Goal: Information Seeking & Learning: Learn about a topic

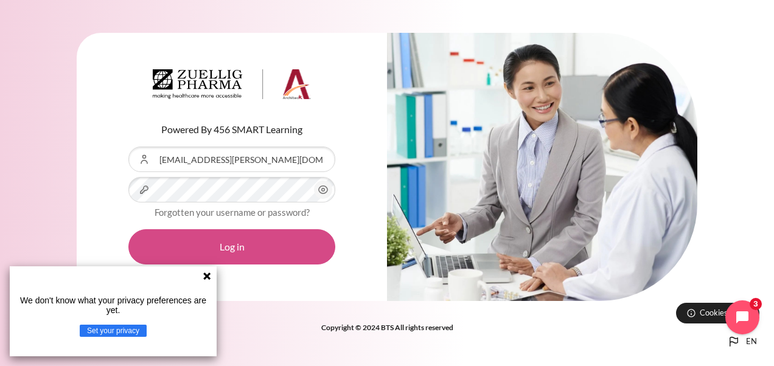
click at [253, 243] on button "Log in" at bounding box center [231, 246] width 207 height 35
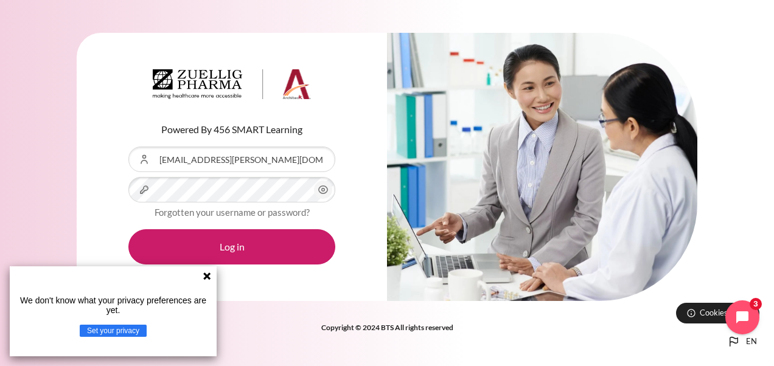
click at [207, 277] on icon at bounding box center [206, 276] width 7 height 7
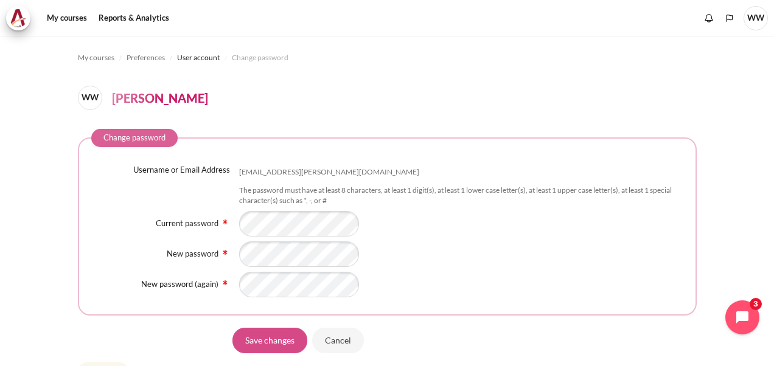
click at [277, 337] on input "Save changes" at bounding box center [269, 340] width 75 height 26
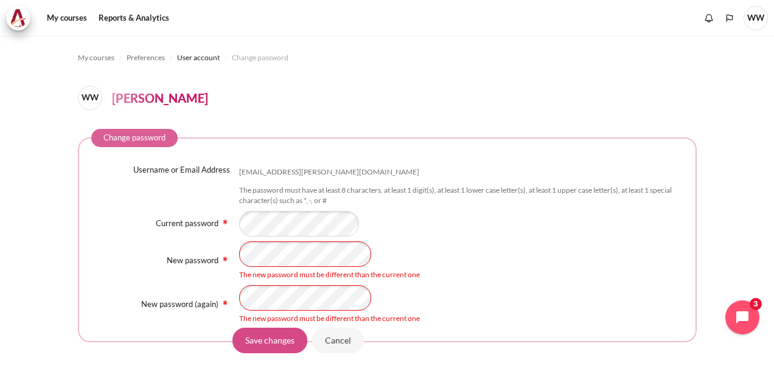
click at [269, 341] on input "Save changes" at bounding box center [269, 340] width 75 height 26
click at [258, 337] on input "Save changes" at bounding box center [269, 340] width 75 height 26
click at [284, 332] on input "Save changes" at bounding box center [269, 340] width 75 height 26
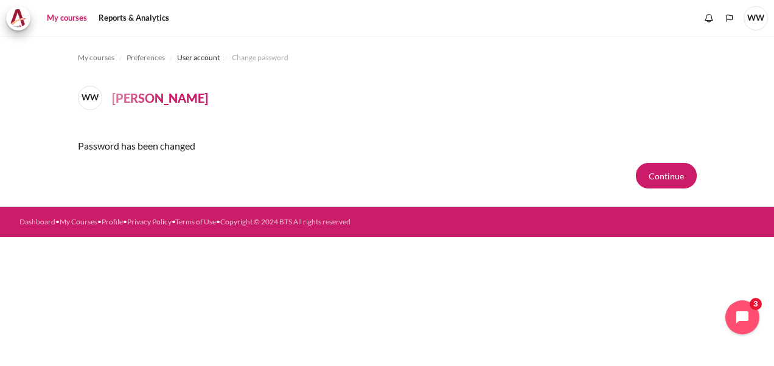
click at [56, 18] on link "My courses" at bounding box center [67, 18] width 49 height 24
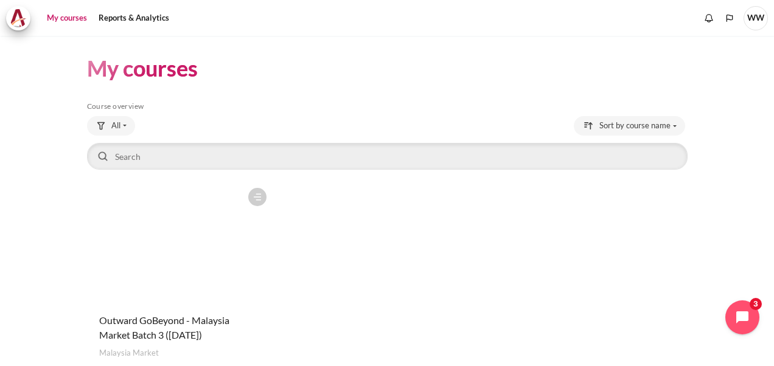
click at [209, 213] on figure "Content" at bounding box center [180, 243] width 186 height 122
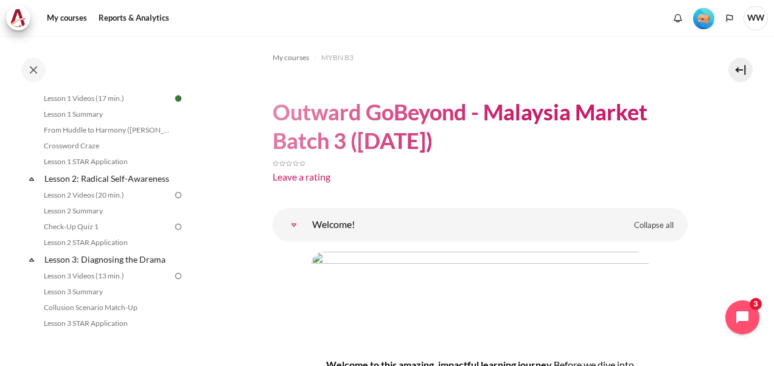
scroll to position [210, 0]
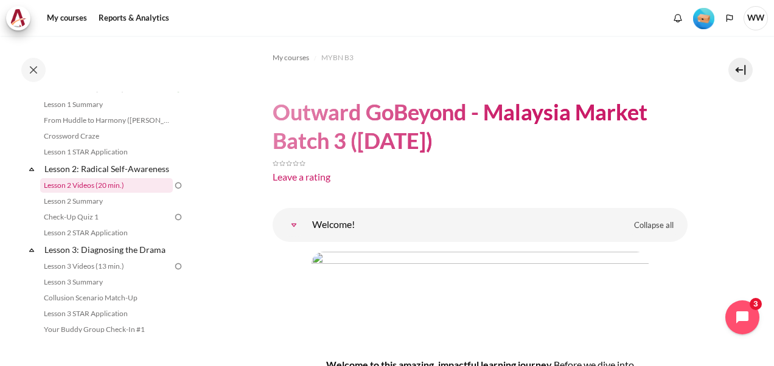
click at [130, 193] on link "Lesson 2 Videos (20 min.)" at bounding box center [106, 185] width 133 height 15
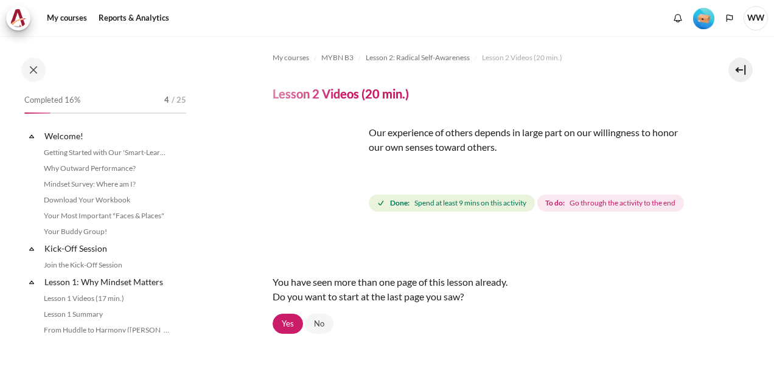
scroll to position [196, 0]
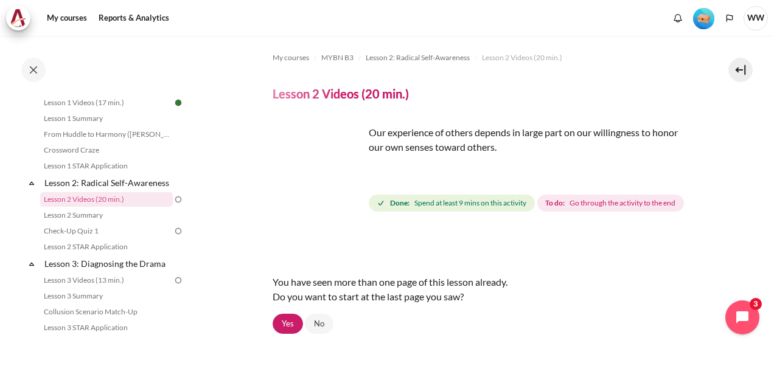
drag, startPoint x: 769, startPoint y: 94, endPoint x: 776, endPoint y: 171, distance: 77.0
click at [773, 171] on html "Skip to main content Open course index Completed 16% 4 / 25 Expand Collapse" at bounding box center [387, 183] width 774 height 366
drag, startPoint x: 776, startPoint y: 171, endPoint x: 679, endPoint y: 214, distance: 106.0
click at [679, 214] on div "Done: Spend at least 9 mins on this activity To do: Go through the activity to …" at bounding box center [528, 203] width 318 height 22
click at [291, 335] on link "Yes" at bounding box center [288, 324] width 30 height 21
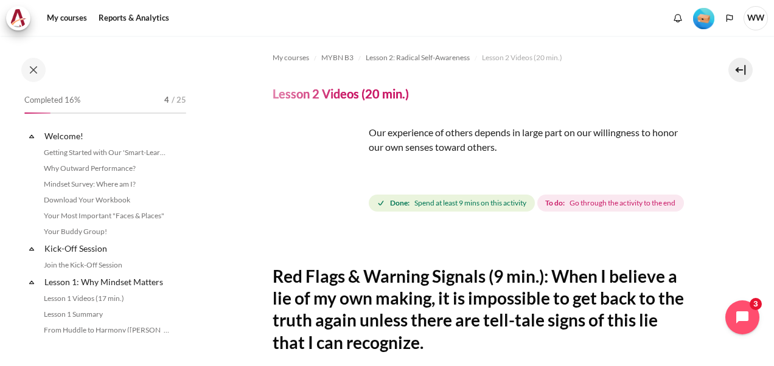
scroll to position [196, 0]
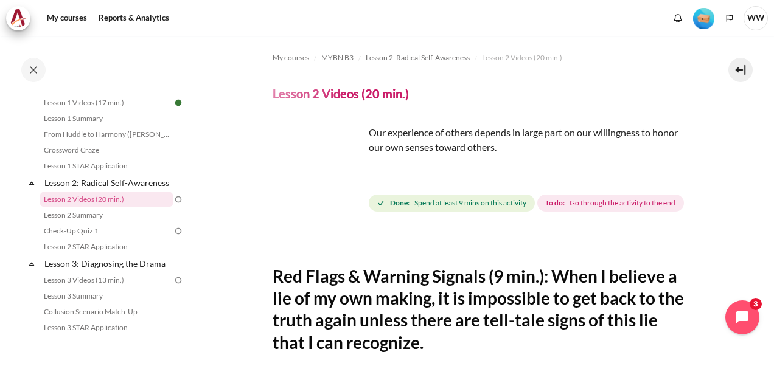
click at [649, 247] on div "Content" at bounding box center [480, 239] width 415 height 15
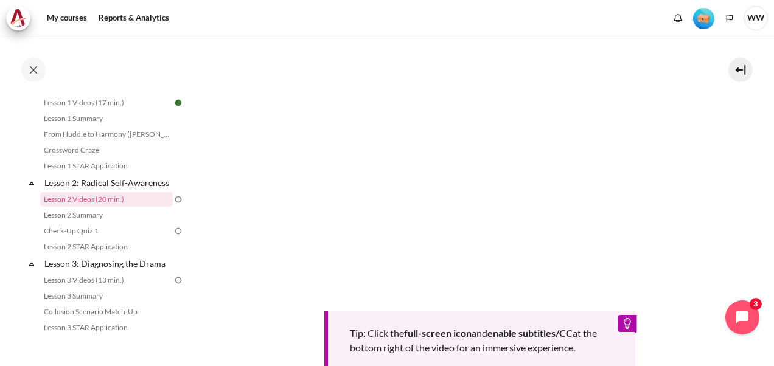
scroll to position [332, 0]
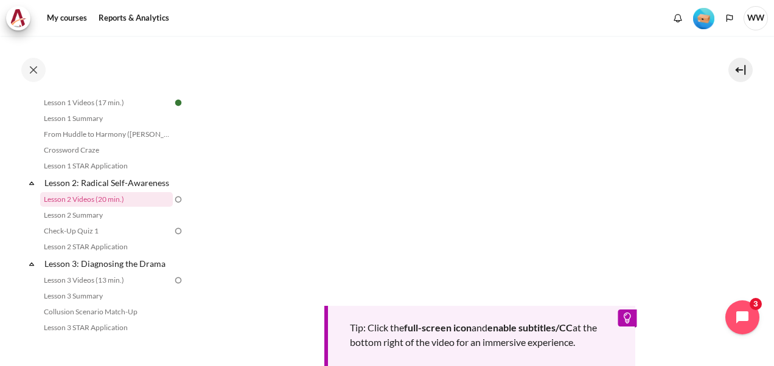
click at [738, 148] on section "My courses MYBN B3 Lesson 2: Radical Self-Awareness Lesson 2 Videos (20 min.) L…" at bounding box center [480, 116] width 570 height 824
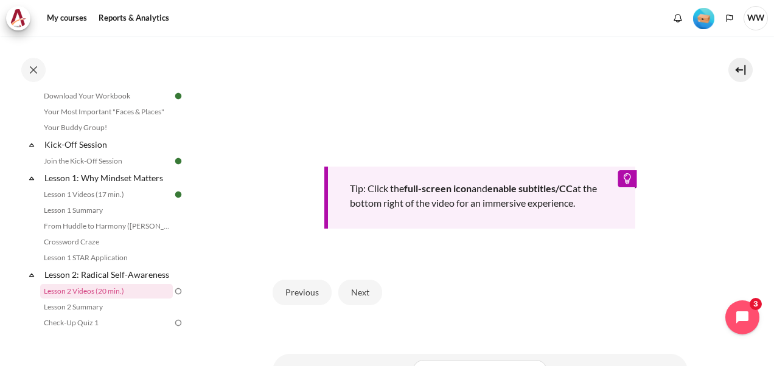
scroll to position [475, 0]
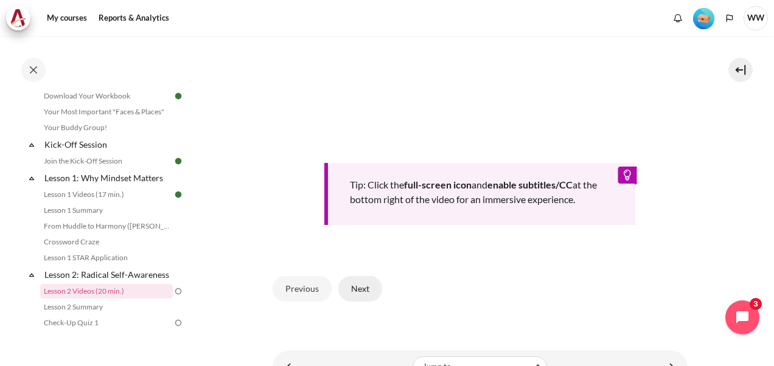
click at [366, 298] on button "Next" at bounding box center [360, 289] width 44 height 26
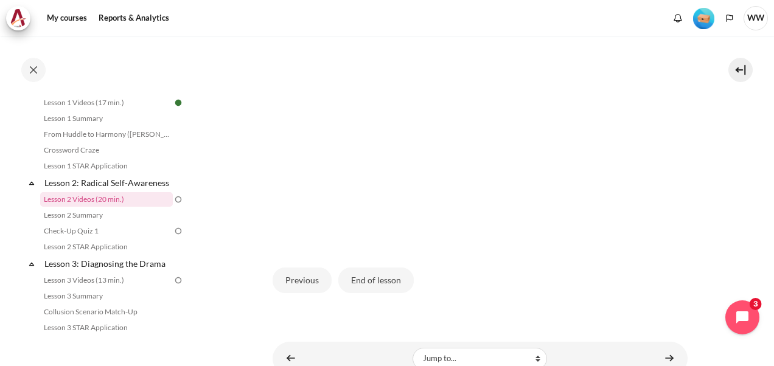
scroll to position [302, 0]
click at [383, 290] on button "End of lesson" at bounding box center [375, 278] width 75 height 26
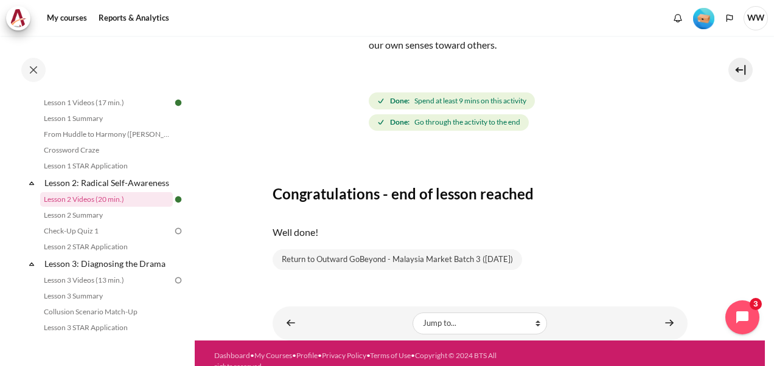
scroll to position [117, 0]
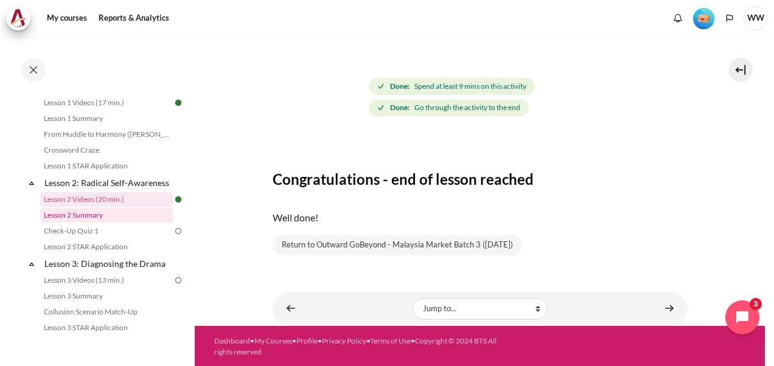
click at [90, 223] on link "Lesson 2 Summary" at bounding box center [106, 215] width 133 height 15
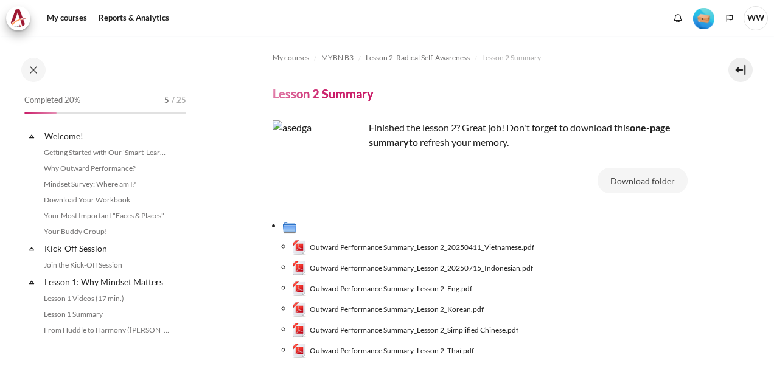
scroll to position [212, 0]
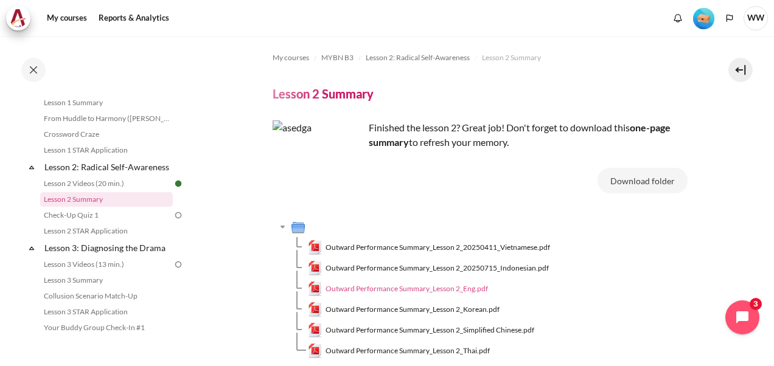
click at [453, 291] on span "Outward Performance Summary_Lesson 2_Eng.pdf" at bounding box center [407, 289] width 162 height 11
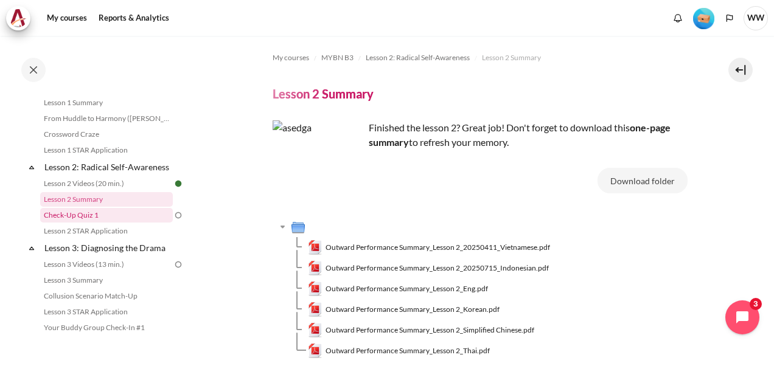
click at [77, 223] on link "Check-Up Quiz 1" at bounding box center [106, 215] width 133 height 15
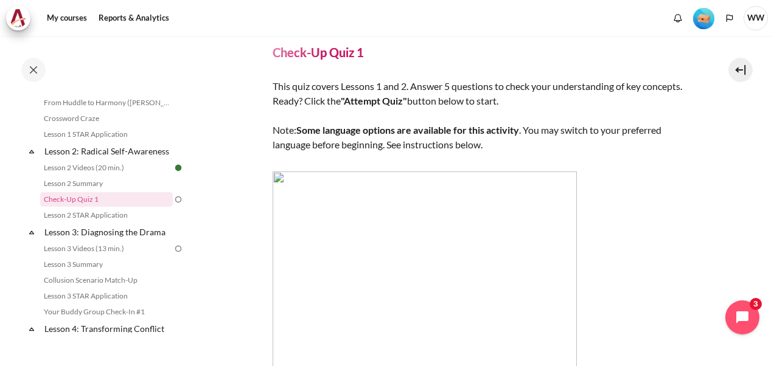
scroll to position [57, 0]
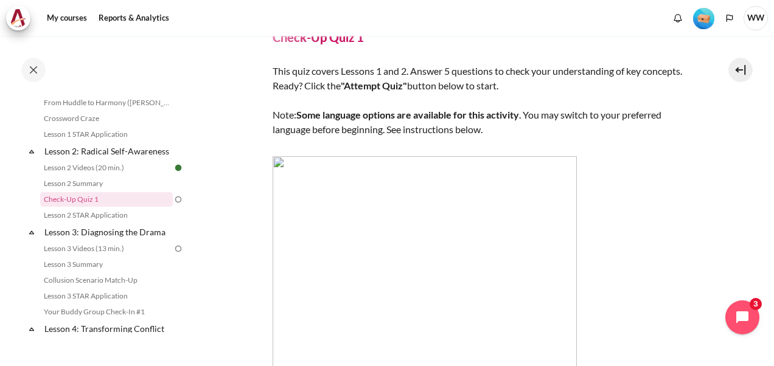
click at [281, 163] on img "Content" at bounding box center [425, 308] width 304 height 304
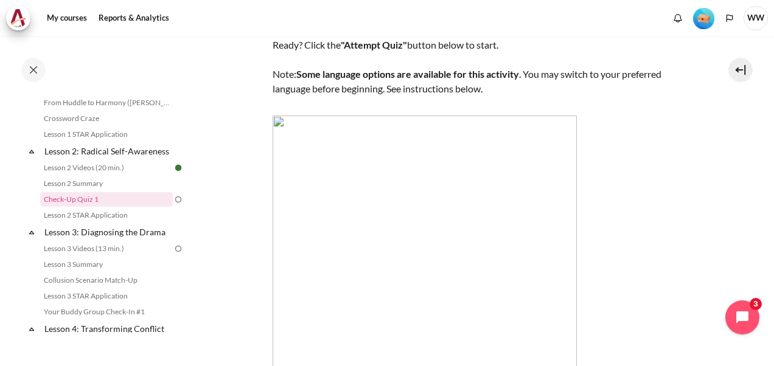
scroll to position [60, 0]
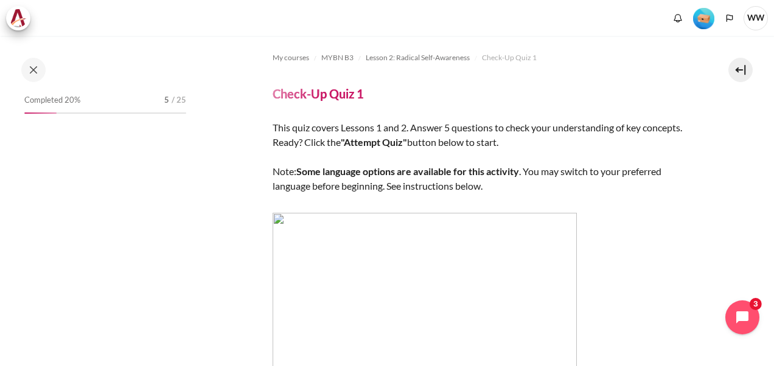
scroll to position [228, 0]
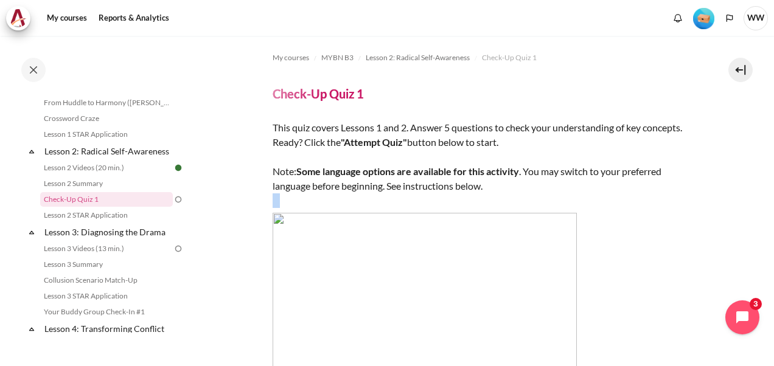
drag, startPoint x: 486, startPoint y: 198, endPoint x: 621, endPoint y: 213, distance: 136.5
click at [621, 213] on div "This quiz covers Lessons 1 and 2. Answer 5 questions to check your understandin…" at bounding box center [480, 318] width 415 height 397
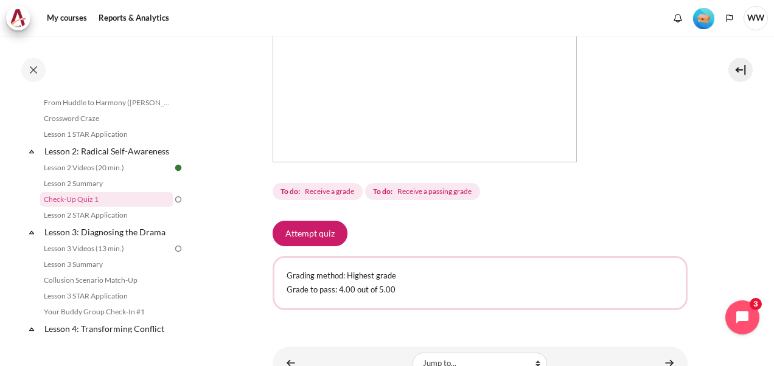
scroll to position [376, 0]
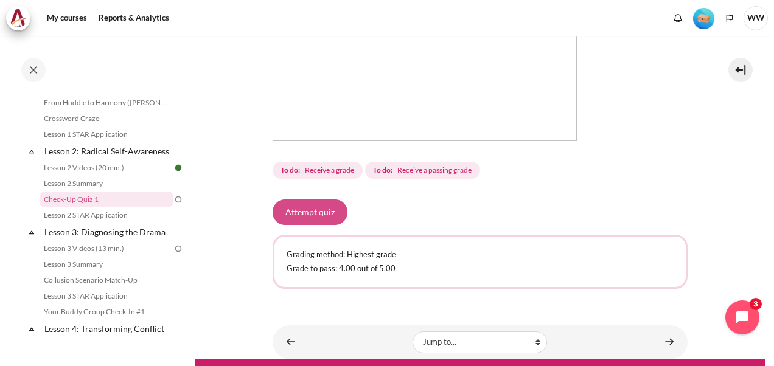
click at [302, 215] on button "Attempt quiz" at bounding box center [310, 213] width 75 height 26
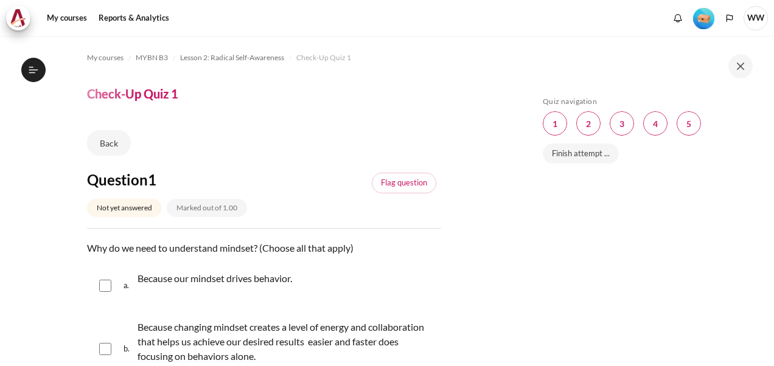
scroll to position [228, 0]
click at [528, 262] on div "Skip Quiz navigation Quiz navigation Question 1 This page Question 2 This page …" at bounding box center [646, 201] width 256 height 330
drag, startPoint x: 528, startPoint y: 262, endPoint x: 642, endPoint y: 296, distance: 118.8
click at [602, 290] on div "Skip Quiz navigation Quiz navigation Question 1 This page Question 2 This page …" at bounding box center [646, 201] width 256 height 330
drag, startPoint x: 739, startPoint y: 187, endPoint x: 489, endPoint y: 299, distance: 274.3
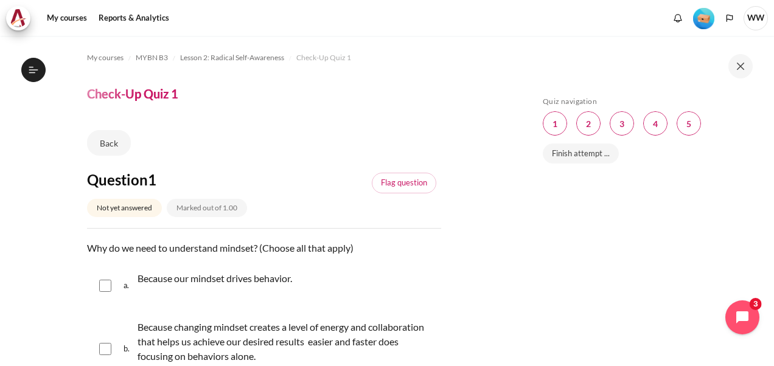
click at [489, 299] on div "Skip to main content Open course index Completed 20% 5 / 25 Expand Collapse" at bounding box center [387, 183] width 774 height 366
drag, startPoint x: 489, startPoint y: 299, endPoint x: 573, endPoint y: 318, distance: 85.9
click at [573, 318] on div "Skip Quiz navigation Quiz navigation Question 1 This page Question 2 This page …" at bounding box center [645, 210] width 217 height 226
click at [762, 346] on div "Skip Quiz navigation Quiz navigation Question 1 This page Question 2 This page …" at bounding box center [646, 201] width 256 height 330
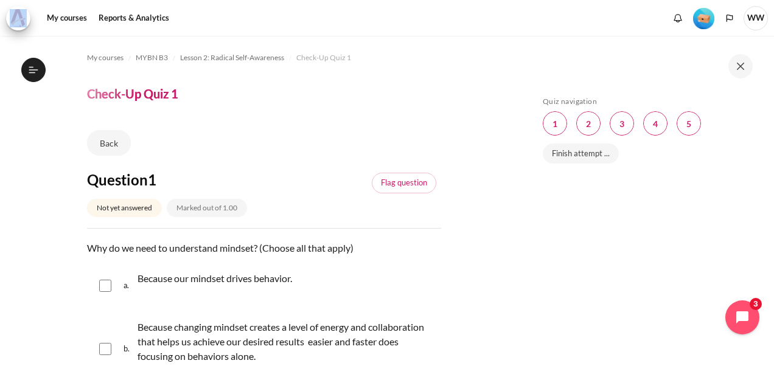
click at [108, 288] on input "Content" at bounding box center [105, 286] width 12 height 12
checkbox input "true"
click at [588, 127] on span "Blocks" at bounding box center [588, 123] width 24 height 24
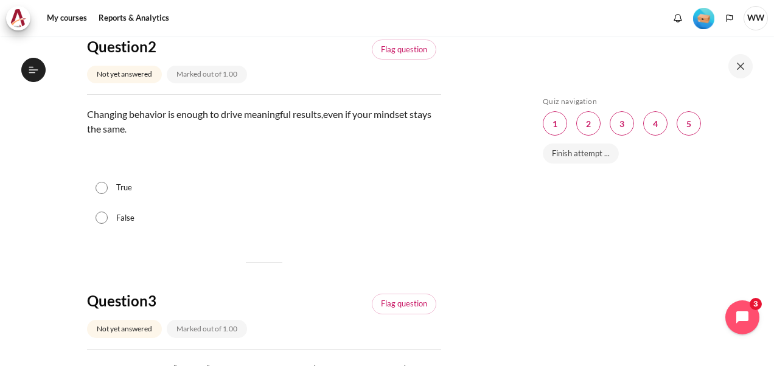
click at [122, 218] on label "False" at bounding box center [125, 218] width 18 height 12
click at [108, 218] on input "False" at bounding box center [102, 218] width 12 height 12
radio input "true"
click at [619, 128] on span "Blocks" at bounding box center [622, 123] width 24 height 24
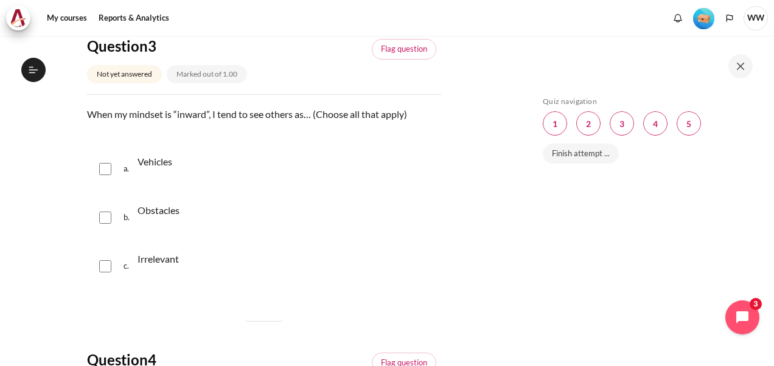
click at [100, 265] on input "Content" at bounding box center [105, 266] width 12 height 12
checkbox input "true"
click at [105, 215] on input "Content" at bounding box center [105, 218] width 12 height 12
checkbox input "true"
click at [103, 170] on input "Content" at bounding box center [105, 169] width 12 height 12
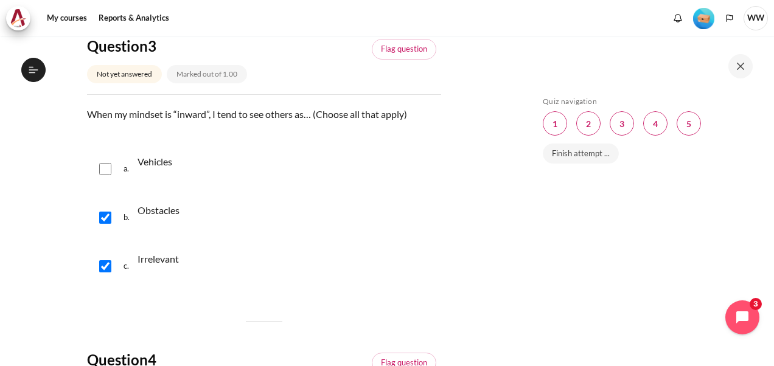
checkbox input "true"
click at [646, 130] on span "Blocks" at bounding box center [655, 123] width 24 height 24
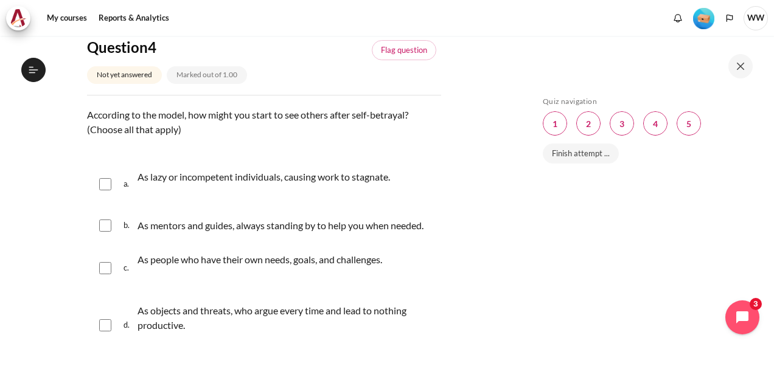
click at [271, 181] on p "As lazy or incompetent individuals, causing work to stagnate." at bounding box center [264, 177] width 253 height 15
checkbox input "true"
click at [202, 223] on p "As mentors and guides, always standing by to help you when needed." at bounding box center [283, 225] width 291 height 15
checkbox input "false"
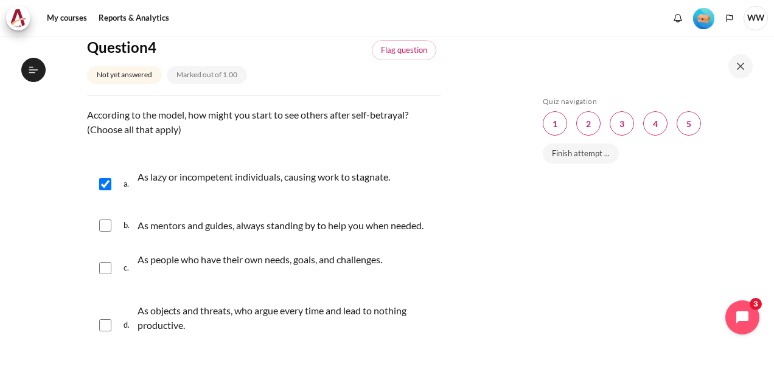
click at [106, 332] on input "Content" at bounding box center [105, 325] width 12 height 12
checkbox input "true"
click at [685, 128] on span "Blocks" at bounding box center [689, 123] width 24 height 24
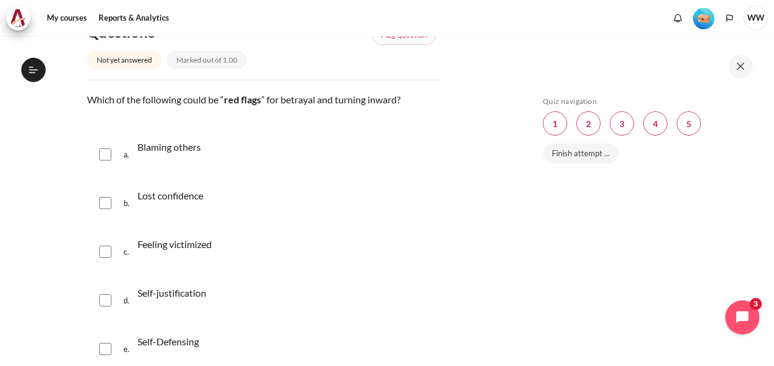
click at [104, 161] on input "Content" at bounding box center [105, 154] width 12 height 12
checkbox input "true"
click at [103, 307] on input "Content" at bounding box center [105, 301] width 12 height 12
checkbox input "true"
click at [105, 355] on input "Content" at bounding box center [105, 349] width 12 height 12
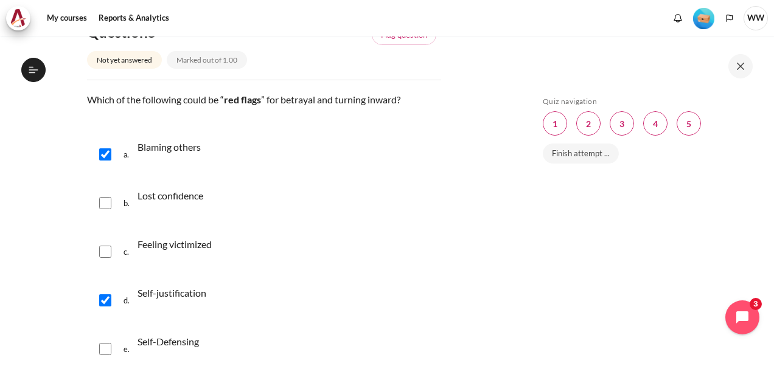
checkbox input "true"
click at [109, 258] on input "Content" at bounding box center [105, 252] width 12 height 12
checkbox input "true"
click at [583, 155] on link "Finish attempt ..." at bounding box center [581, 154] width 76 height 21
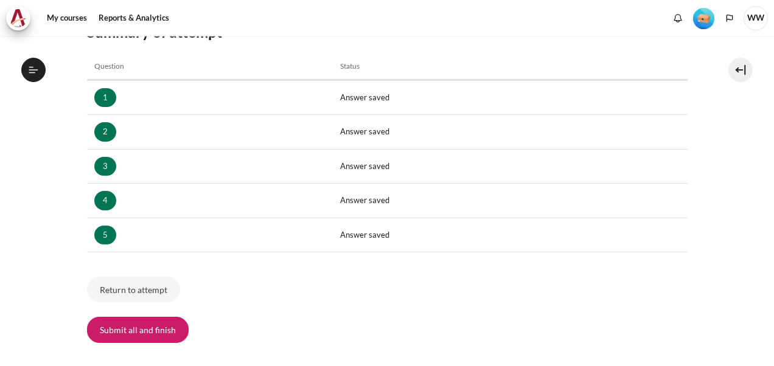
scroll to position [185, 0]
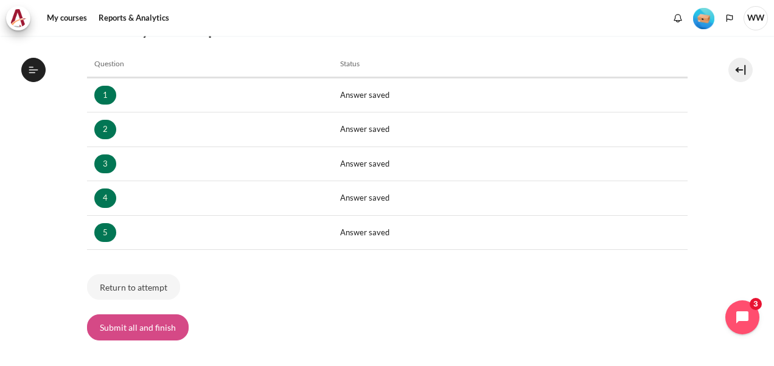
click at [153, 331] on button "Submit all and finish" at bounding box center [138, 328] width 102 height 26
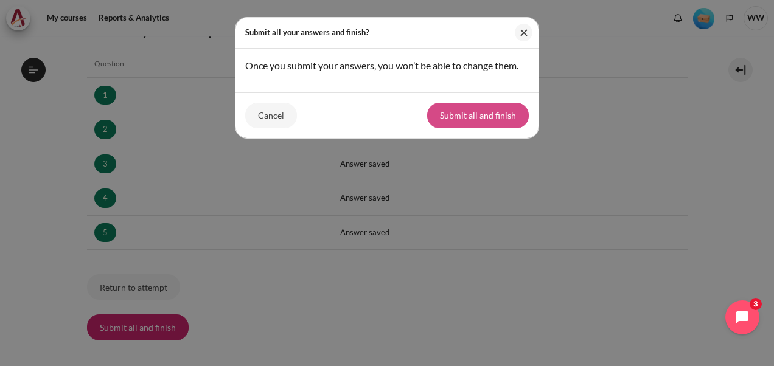
click at [477, 118] on button "Submit all and finish" at bounding box center [478, 116] width 102 height 26
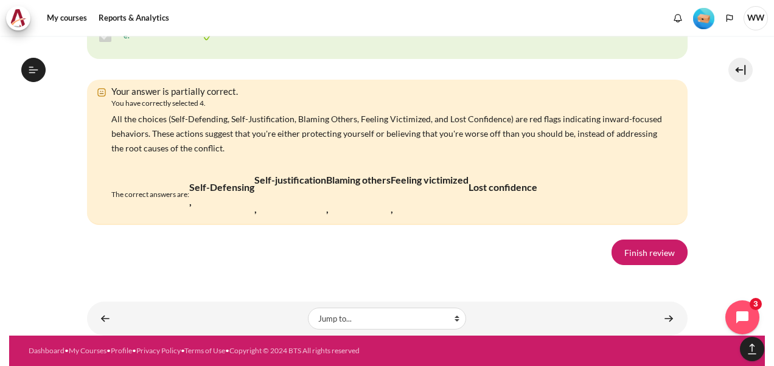
scroll to position [2634, 0]
click at [644, 251] on link "Finish review" at bounding box center [650, 253] width 76 height 26
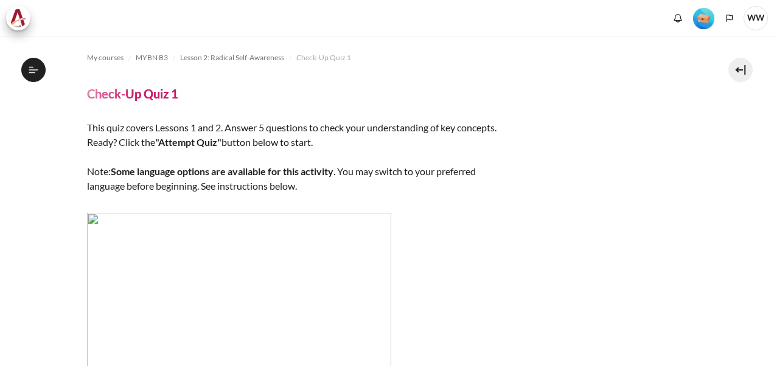
scroll to position [228, 0]
drag, startPoint x: 767, startPoint y: 89, endPoint x: 773, endPoint y: 148, distance: 59.9
click at [773, 148] on div "My courses MYBN B3 Lesson 2: Radical Self-Awareness Check-Up Quiz 1 Check-Up Qu…" at bounding box center [387, 201] width 774 height 330
drag, startPoint x: 773, startPoint y: 148, endPoint x: 705, endPoint y: 197, distance: 83.8
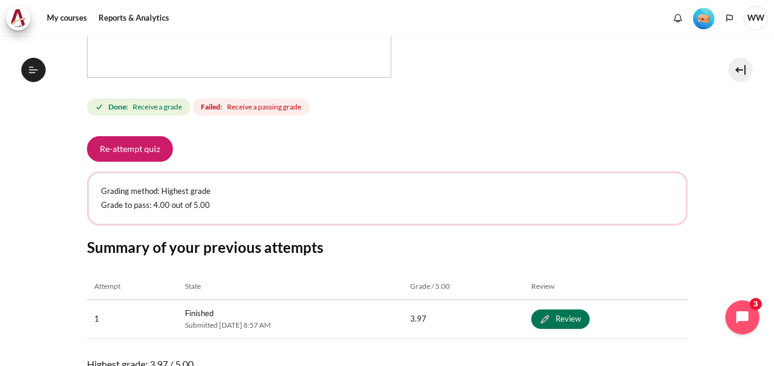
scroll to position [438, 0]
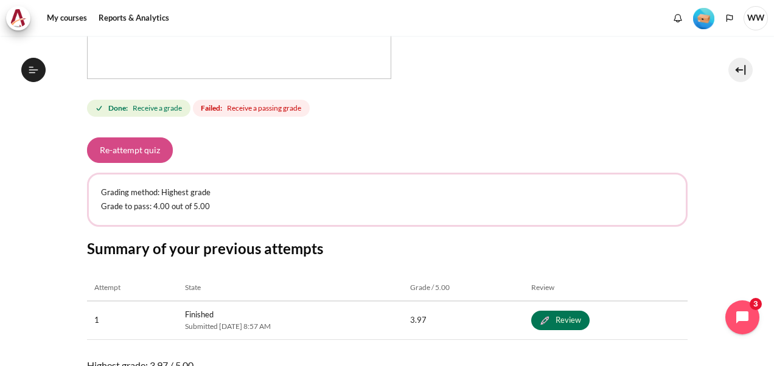
click at [124, 149] on button "Re-attempt quiz" at bounding box center [130, 151] width 86 height 26
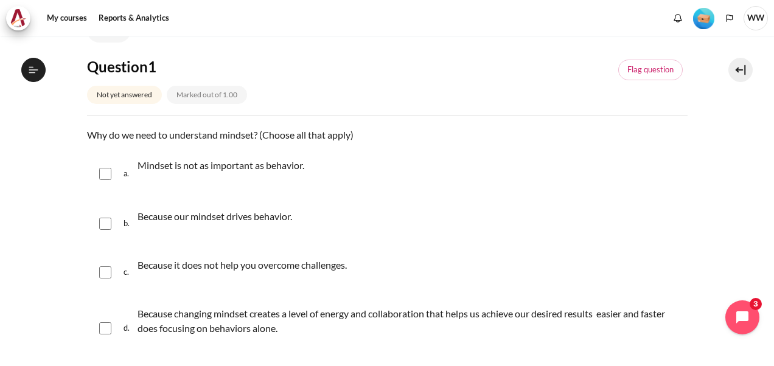
scroll to position [106, 0]
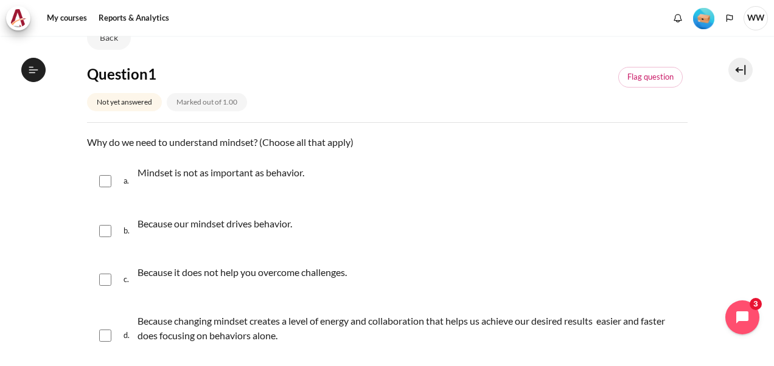
click at [102, 235] on input "Content" at bounding box center [105, 231] width 12 height 12
checkbox input "true"
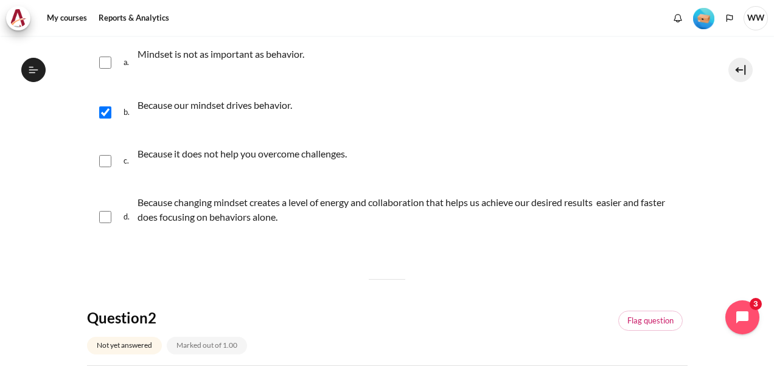
scroll to position [220, 0]
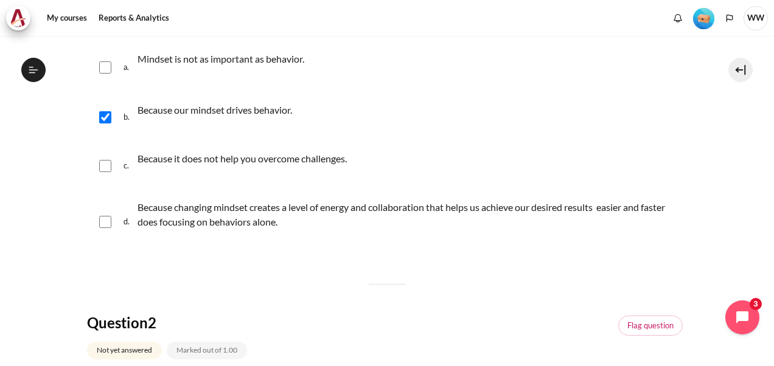
click at [105, 228] on div "d. Because changing mindset creates a level of energy and collaboration that he…" at bounding box center [387, 222] width 601 height 61
click at [105, 225] on input "Content" at bounding box center [105, 222] width 12 height 12
checkbox input "true"
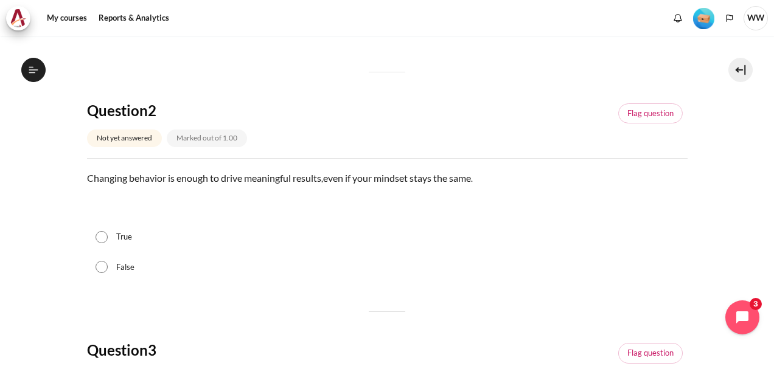
scroll to position [434, 0]
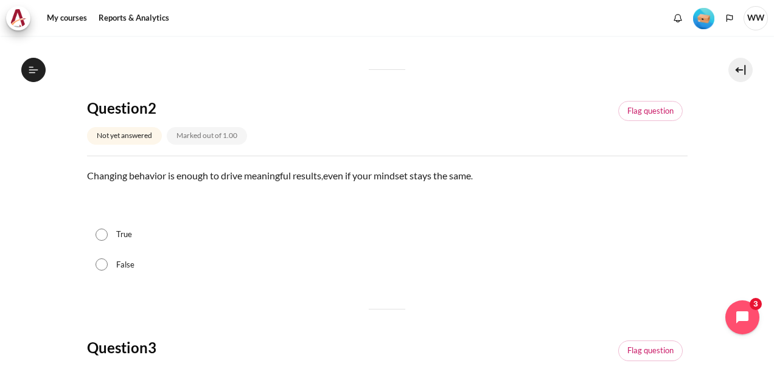
click at [97, 267] on input "False" at bounding box center [102, 265] width 12 height 12
radio input "true"
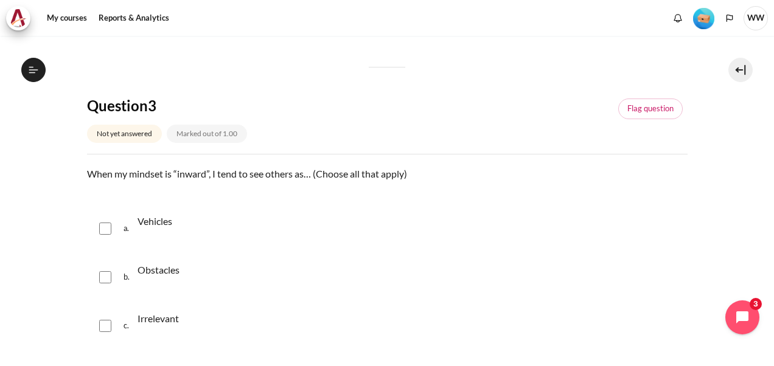
scroll to position [773, 0]
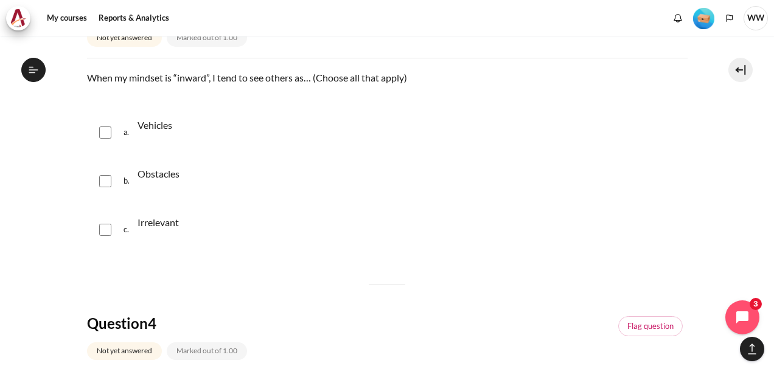
click at [103, 131] on input "Content" at bounding box center [105, 133] width 12 height 12
checkbox input "true"
click at [105, 183] on input "Content" at bounding box center [105, 181] width 12 height 12
checkbox input "true"
click at [106, 228] on input "Content" at bounding box center [105, 230] width 12 height 12
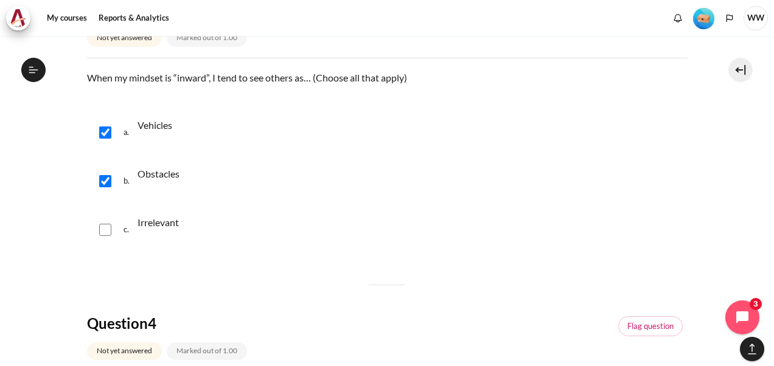
checkbox input "true"
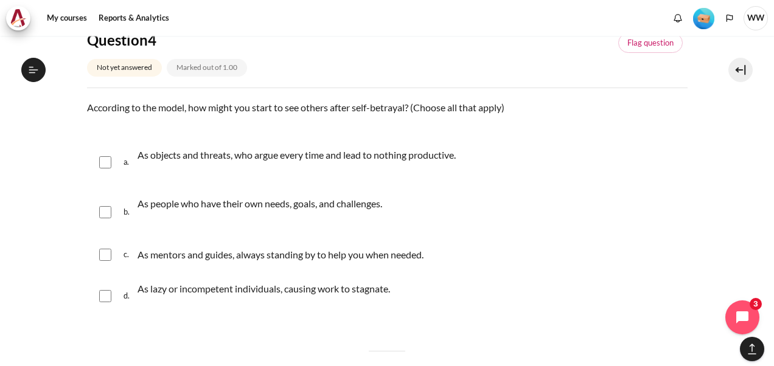
scroll to position [1069, 0]
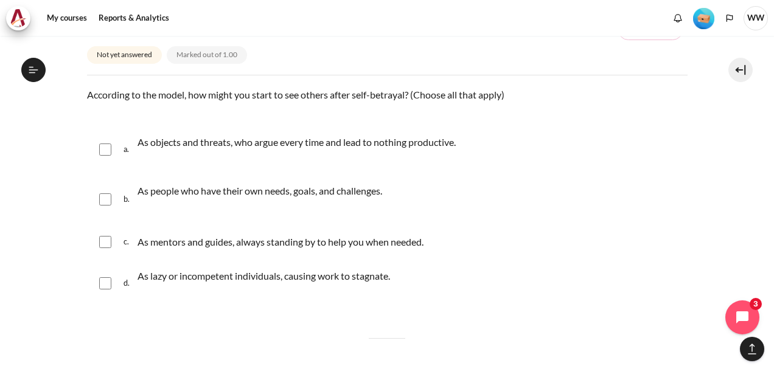
click at [103, 154] on input "Content" at bounding box center [105, 150] width 12 height 12
checkbox input "true"
click at [105, 240] on input "Content" at bounding box center [105, 242] width 12 height 12
checkbox input "true"
click at [105, 284] on input "Content" at bounding box center [105, 283] width 12 height 12
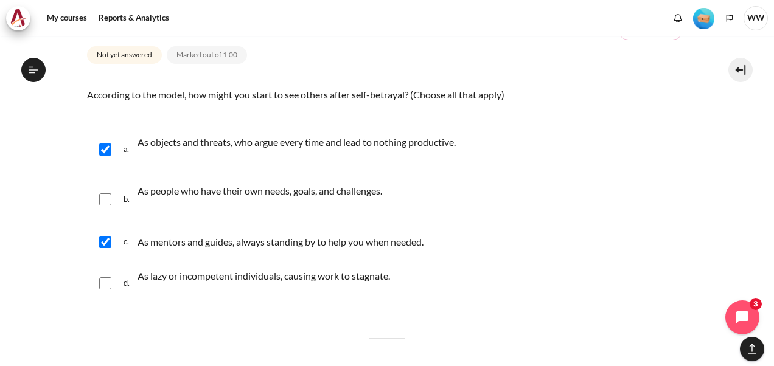
checkbox input "true"
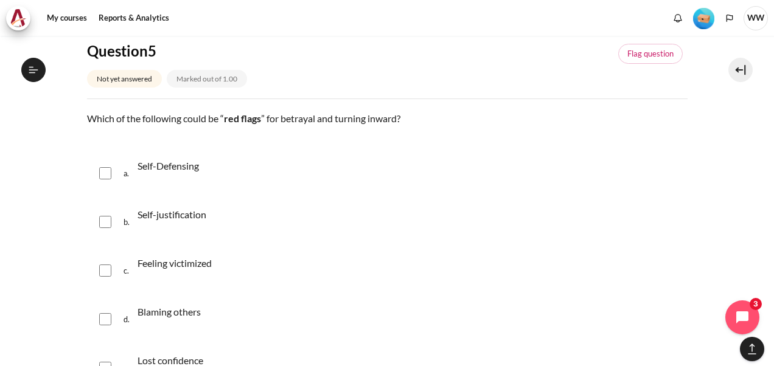
scroll to position [1437, 0]
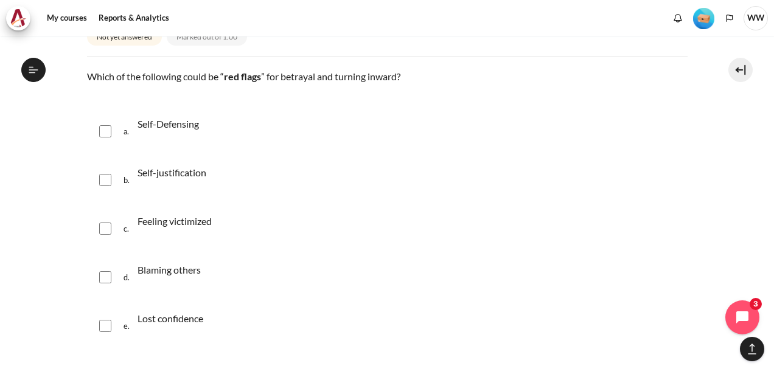
click at [105, 133] on input "Content" at bounding box center [105, 131] width 12 height 12
checkbox input "true"
click at [100, 175] on input "Content" at bounding box center [105, 180] width 12 height 12
checkbox input "true"
click at [96, 226] on div "c. Feeling victimized" at bounding box center [387, 229] width 601 height 46
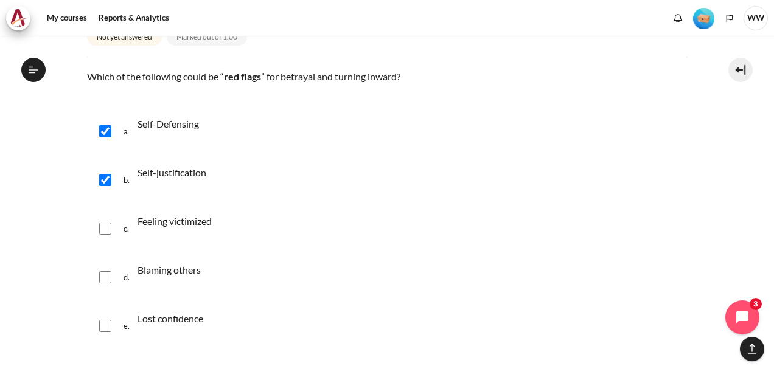
click at [100, 227] on input "Content" at bounding box center [105, 229] width 12 height 12
checkbox input "true"
click at [107, 273] on input "Content" at bounding box center [105, 277] width 12 height 12
checkbox input "true"
click at [104, 329] on input "Content" at bounding box center [105, 326] width 12 height 12
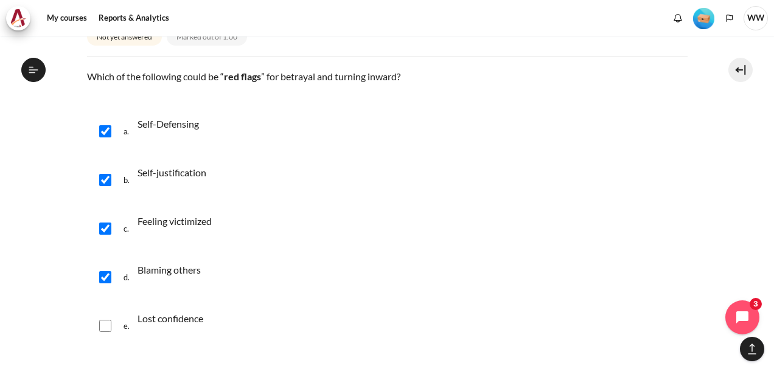
checkbox input "true"
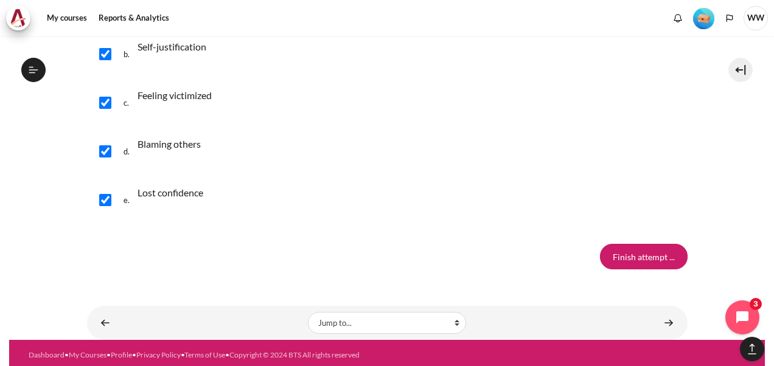
scroll to position [1566, 0]
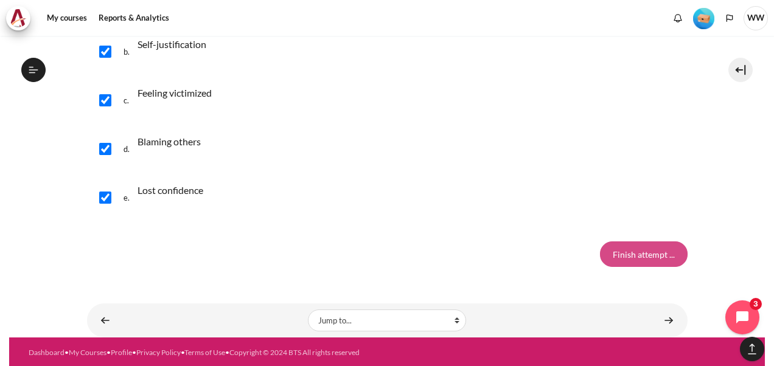
click at [643, 245] on input "Finish attempt ..." at bounding box center [644, 255] width 88 height 26
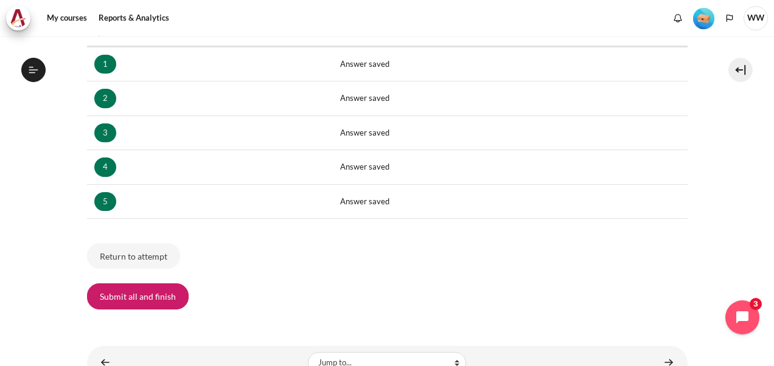
scroll to position [220, 0]
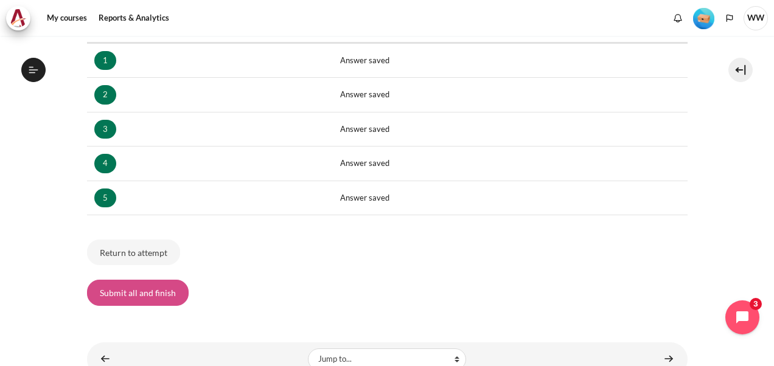
click at [134, 285] on button "Submit all and finish" at bounding box center [138, 293] width 102 height 26
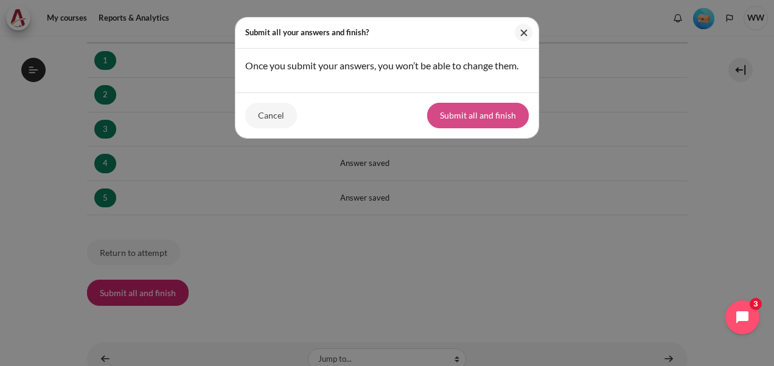
click at [473, 111] on button "Submit all and finish" at bounding box center [478, 116] width 102 height 26
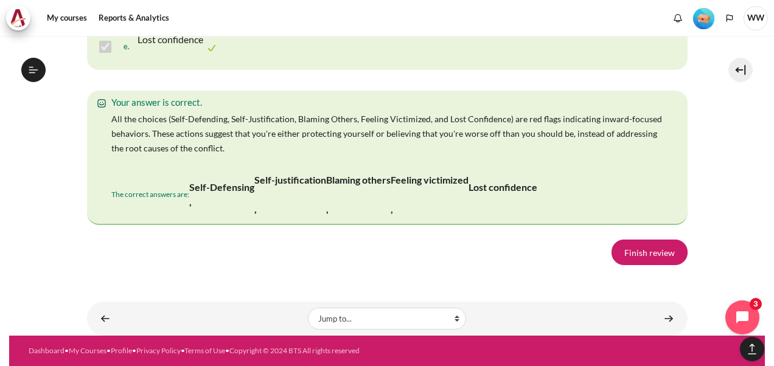
scroll to position [2630, 0]
click at [644, 257] on link "Finish review" at bounding box center [650, 253] width 76 height 26
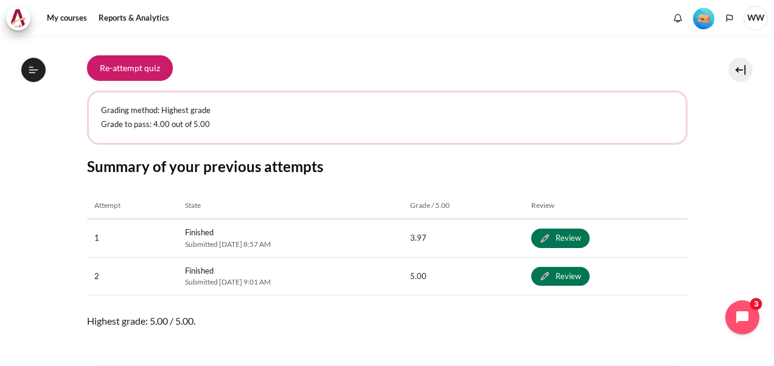
scroll to position [582, 0]
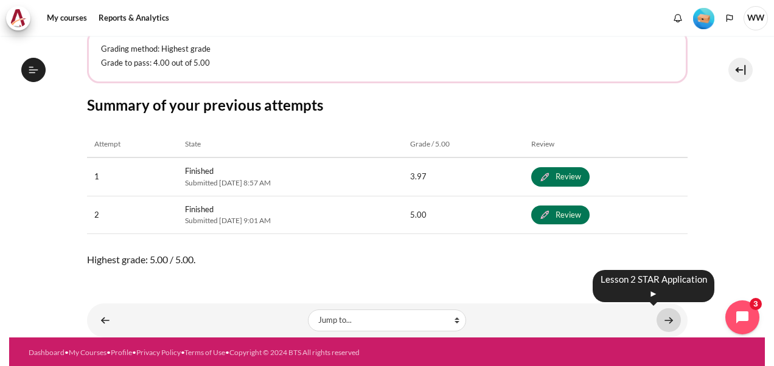
click at [665, 326] on link "Content" at bounding box center [669, 321] width 24 height 24
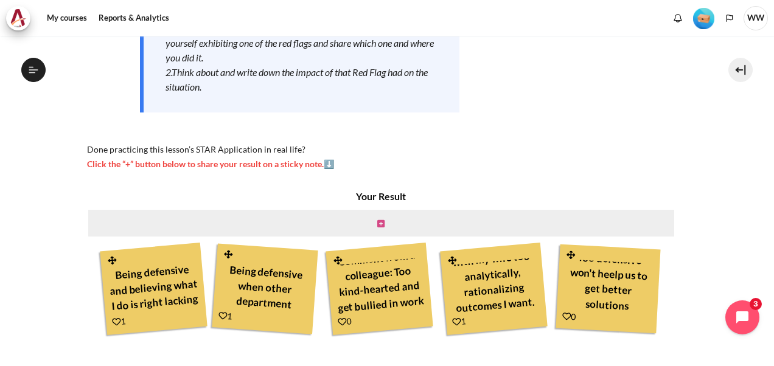
click at [377, 222] on icon "Content" at bounding box center [380, 224] width 7 height 9
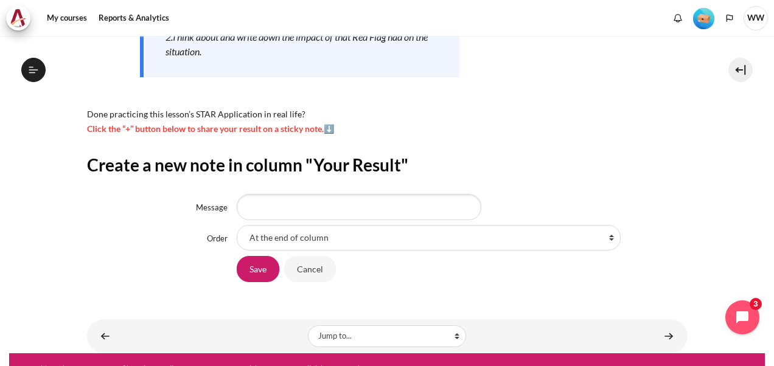
scroll to position [281, 0]
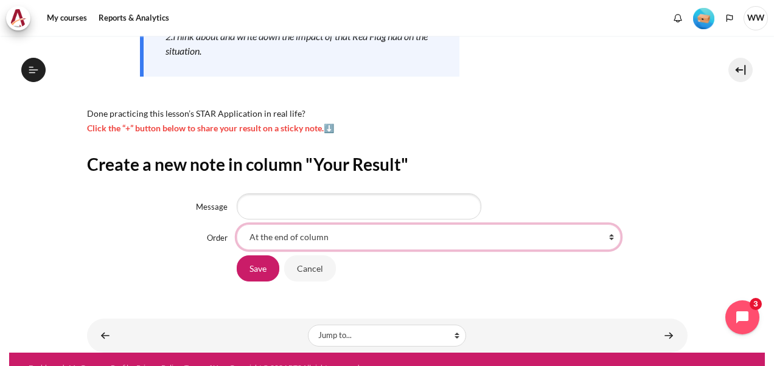
click at [428, 240] on select "At the end of column First place in column After 'Being defensive and believing…" at bounding box center [429, 238] width 384 height 26
select select "1"
click at [237, 225] on select "At the end of column First place in column After 'Being defensive and believing…" at bounding box center [429, 238] width 384 height 26
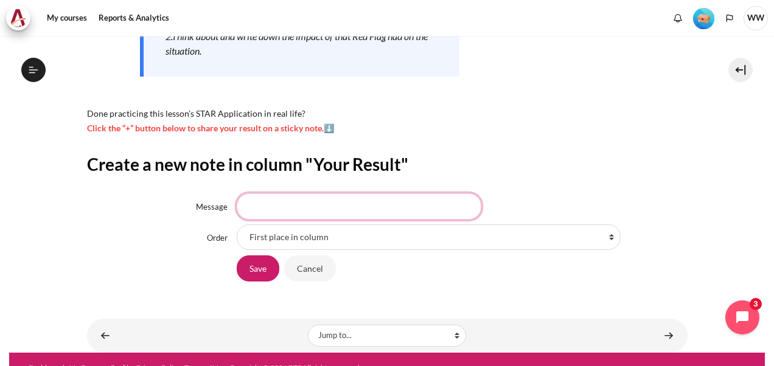
click at [318, 198] on input "Message" at bounding box center [359, 207] width 245 height 26
type input "i"
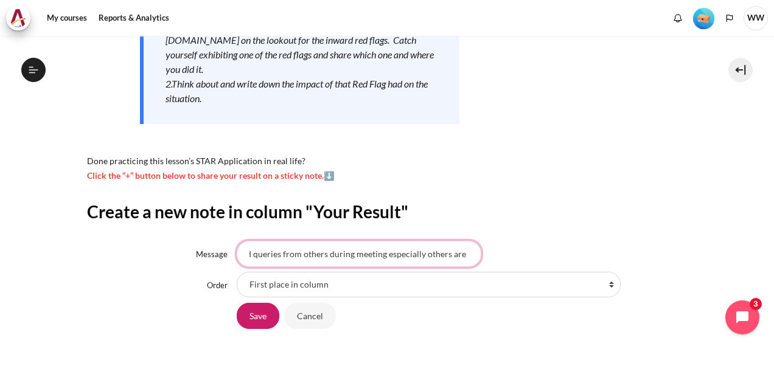
scroll to position [0, 150]
type input "I will lose my confidence when received queries from others during meeting espe…"
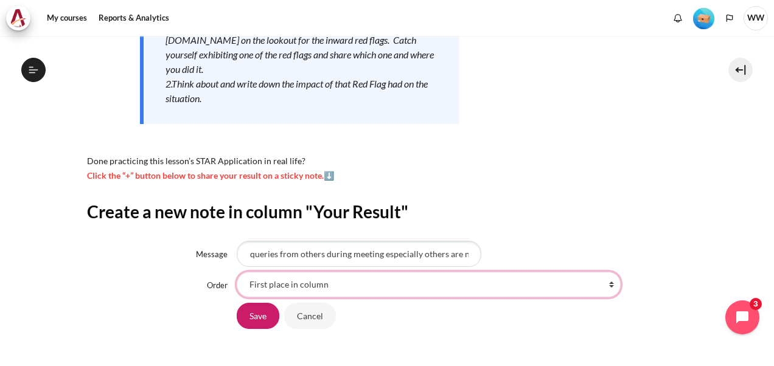
scroll to position [0, 0]
click at [476, 279] on select "At the end of column First place in column After 'Being defensive and believing…" at bounding box center [429, 285] width 384 height 26
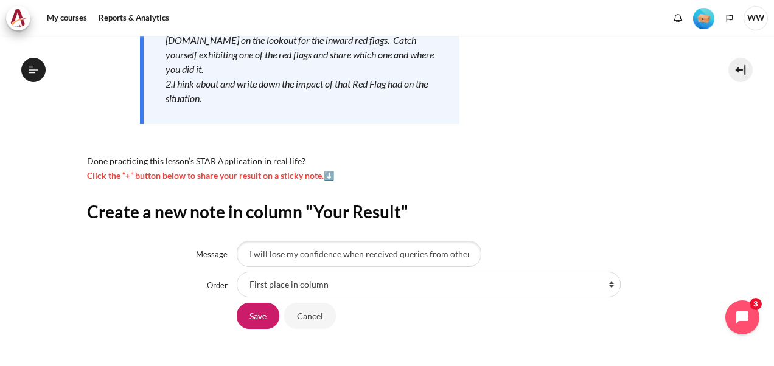
click at [677, 226] on div "Create a new note in column "Your Result" Message I will lose my confidence whe…" at bounding box center [387, 265] width 601 height 129
click at [417, 251] on input "I will lose my confidence when received queries from others during meeting espe…" at bounding box center [359, 254] width 245 height 26
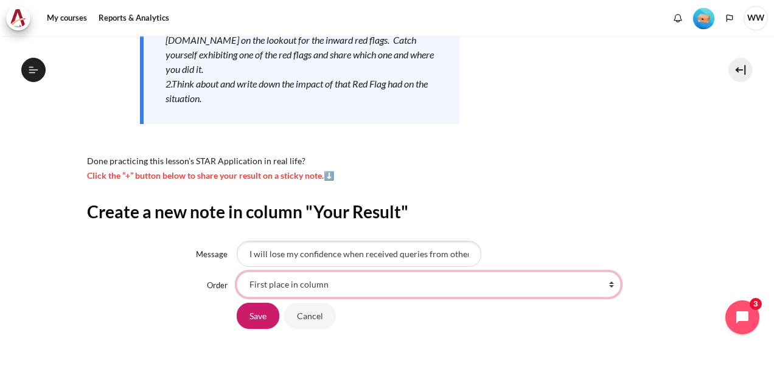
click at [453, 279] on select "At the end of column First place in column After 'Being defensive and believing…" at bounding box center [429, 285] width 384 height 26
click at [237, 272] on select "At the end of column First place in column After 'Being defensive and believing…" at bounding box center [429, 285] width 384 height 26
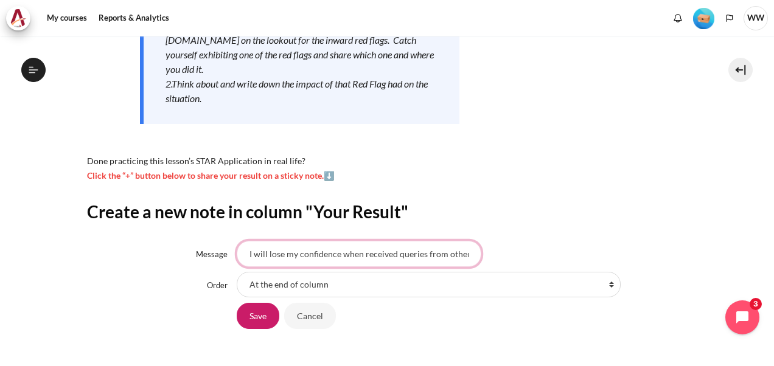
click at [470, 254] on input "I will lose my confidence when received queries from others during meeting espe…" at bounding box center [359, 254] width 245 height 26
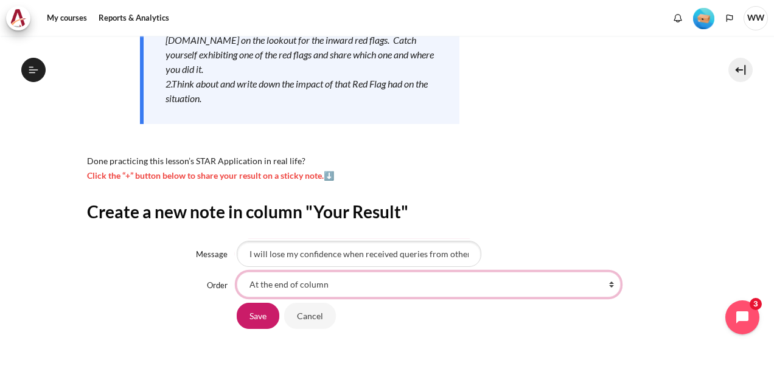
click at [280, 282] on select "At the end of column First place in column After 'Being defensive and believing…" at bounding box center [429, 285] width 384 height 26
select select "1"
click at [237, 272] on select "At the end of column First place in column After 'Being defensive and believing…" at bounding box center [429, 285] width 384 height 26
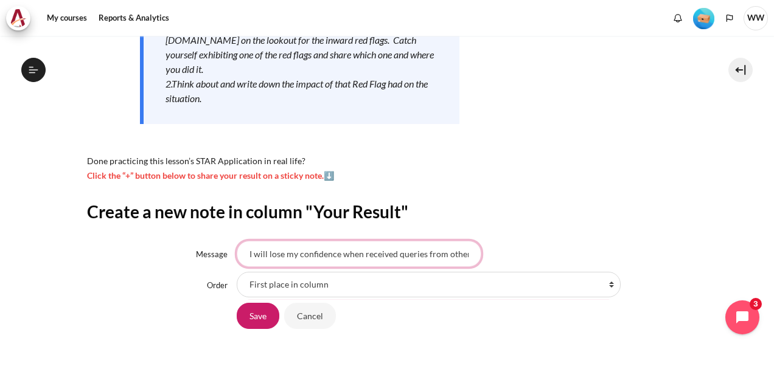
click at [298, 256] on input "I will lose my confidence when received queries from others during meeting espe…" at bounding box center [359, 254] width 245 height 26
type input "I will lose my confidence when received queries when i thought i have fully pre…"
click at [260, 316] on input "Save" at bounding box center [258, 316] width 43 height 26
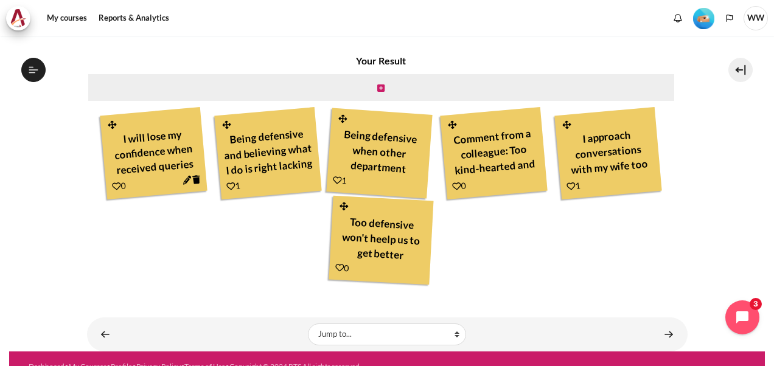
scroll to position [385, 0]
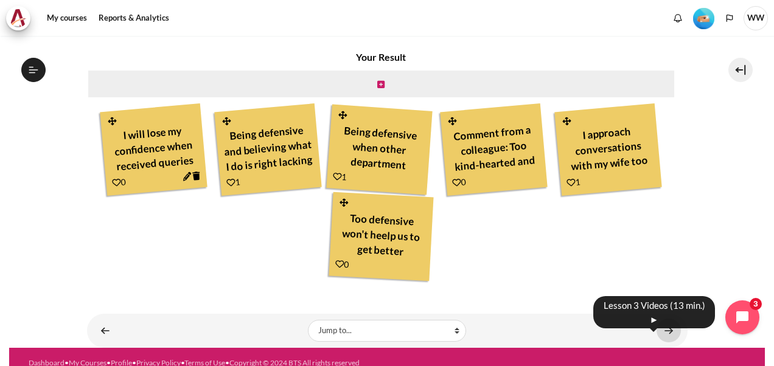
click at [657, 331] on link "Content" at bounding box center [669, 331] width 24 height 24
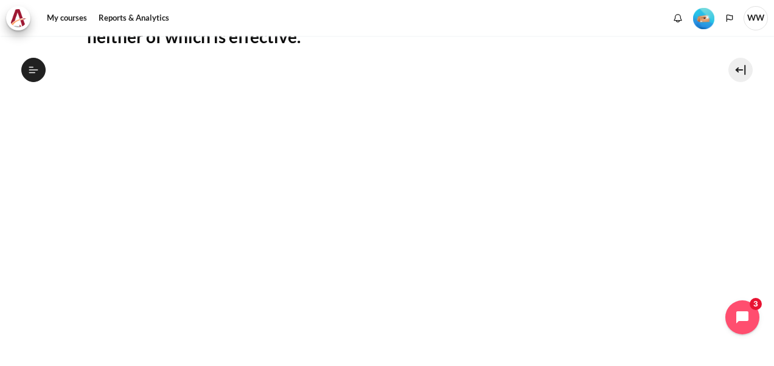
scroll to position [325, 0]
click at [707, 217] on section "My courses MYBN B3 Lesson 3: Diagnosing the Drama Lesson 3 Videos (13 min.) Les…" at bounding box center [387, 171] width 756 height 921
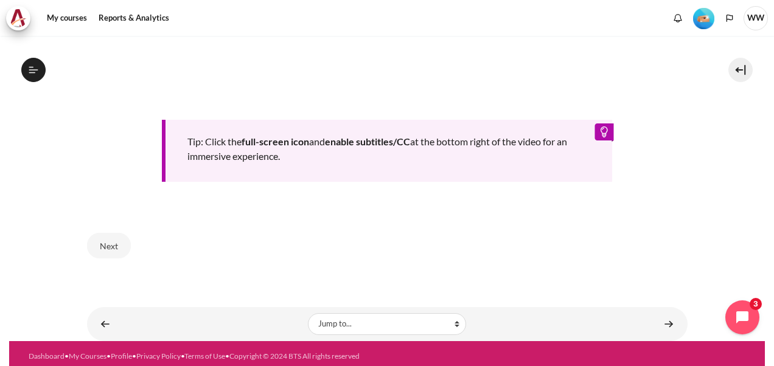
scroll to position [616, 0]
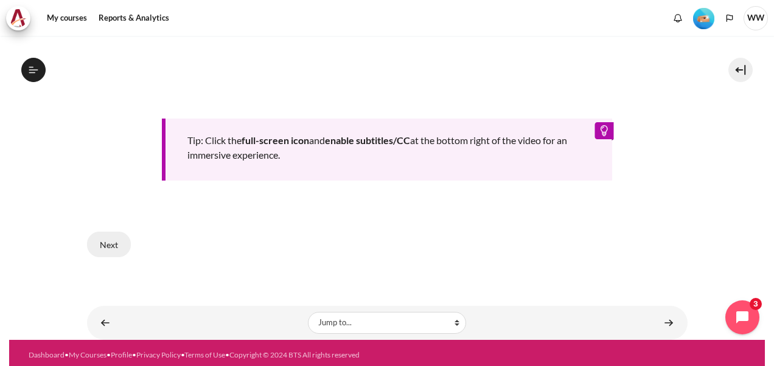
click at [110, 236] on button "Next" at bounding box center [109, 245] width 44 height 26
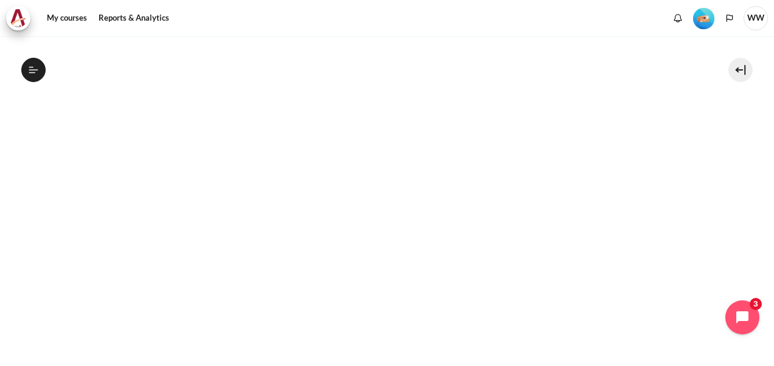
scroll to position [314, 0]
click at [738, 191] on section "My courses MYBN B3 Lesson 3: Diagnosing the Drama Lesson 3 Videos (13 min.) Les…" at bounding box center [387, 171] width 756 height 899
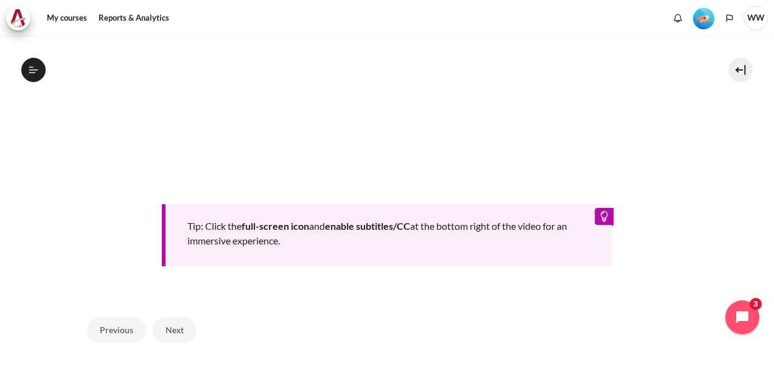
scroll to position [512, 0]
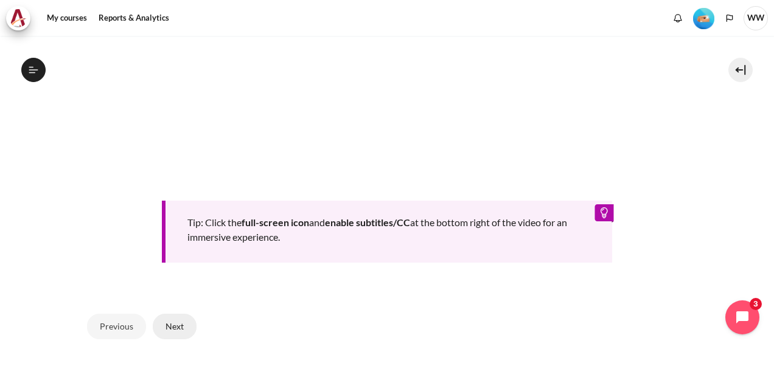
click at [178, 324] on button "Next" at bounding box center [175, 327] width 44 height 26
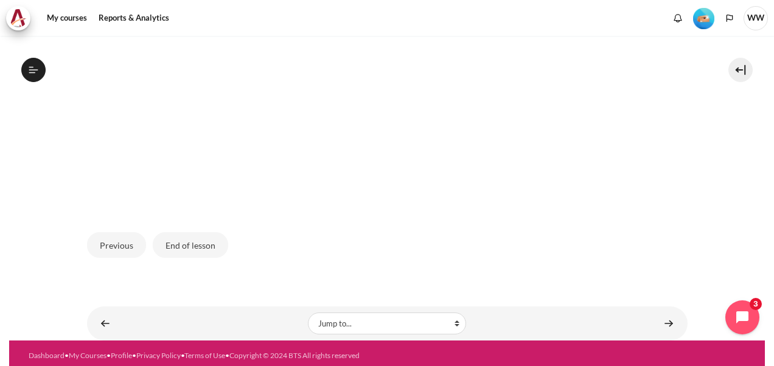
scroll to position [453, 0]
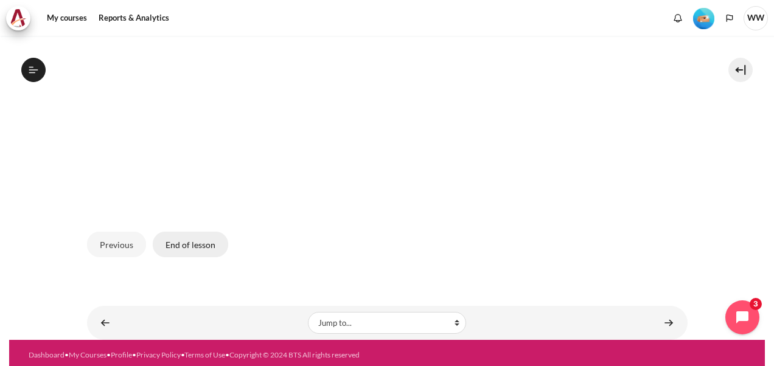
click at [184, 236] on button "End of lesson" at bounding box center [190, 245] width 75 height 26
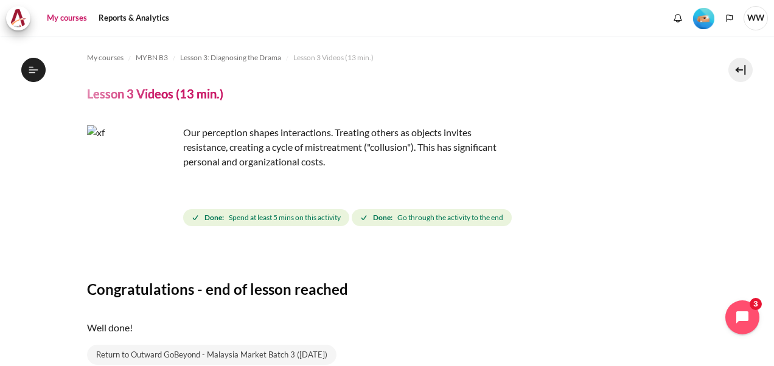
click at [68, 21] on link "My courses" at bounding box center [67, 18] width 49 height 24
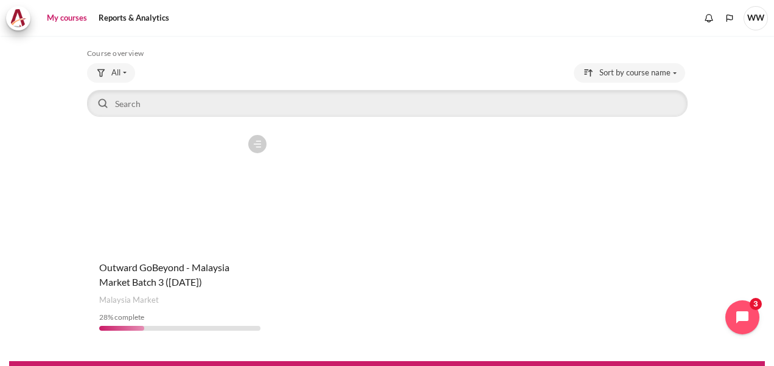
scroll to position [78, 0]
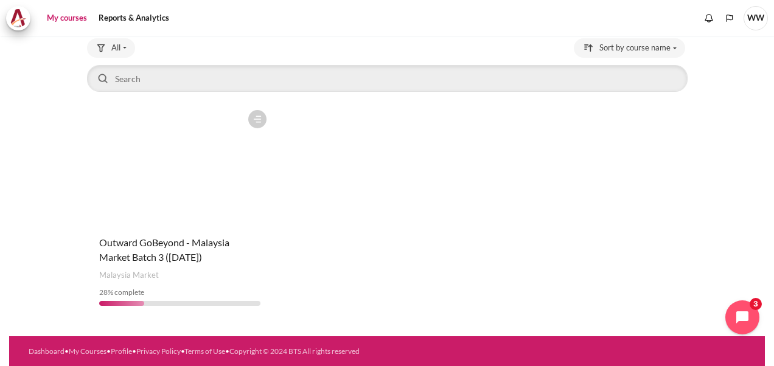
click at [183, 210] on figure "Content" at bounding box center [180, 165] width 186 height 122
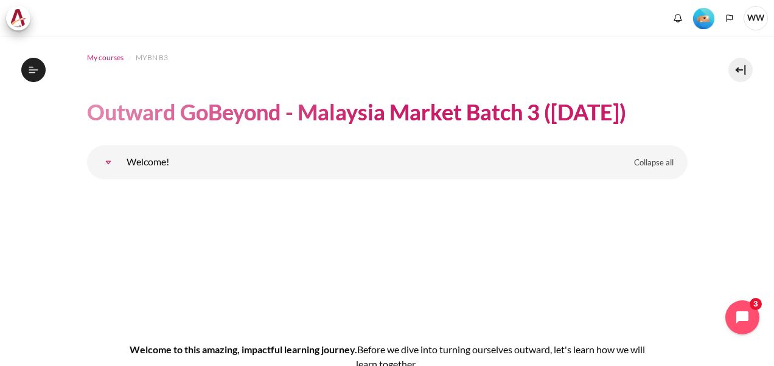
click at [109, 58] on span "My courses" at bounding box center [105, 57] width 37 height 11
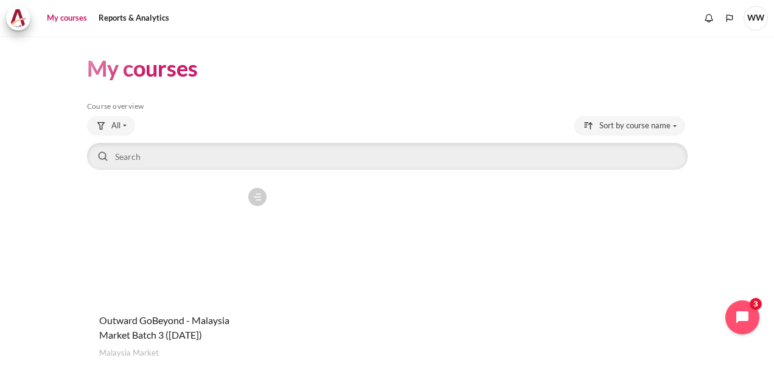
scroll to position [78, 0]
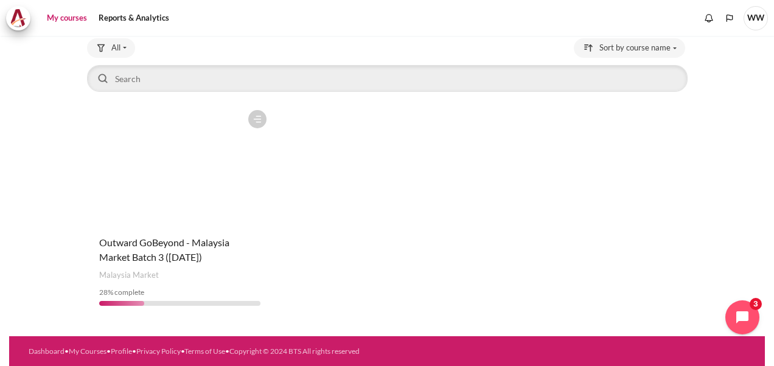
click at [201, 208] on figure "Content" at bounding box center [180, 165] width 186 height 122
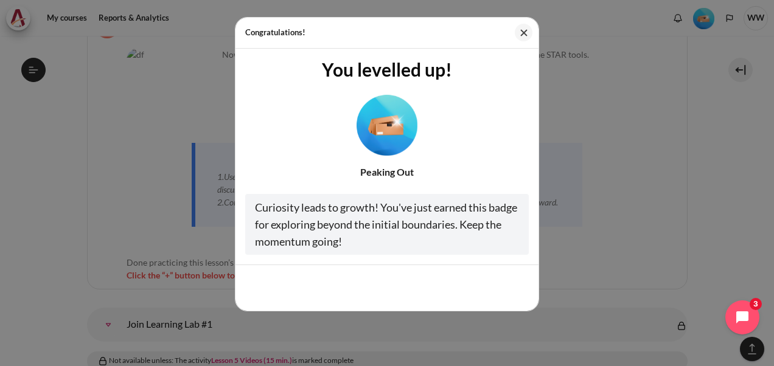
scroll to position [6555, 0]
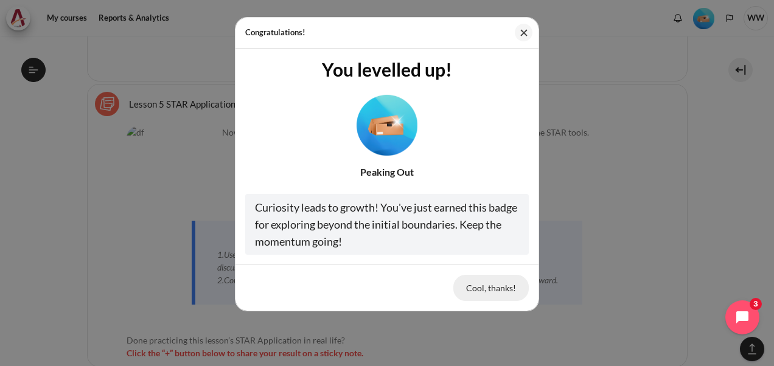
click at [496, 291] on button "Cool, thanks!" at bounding box center [490, 288] width 75 height 26
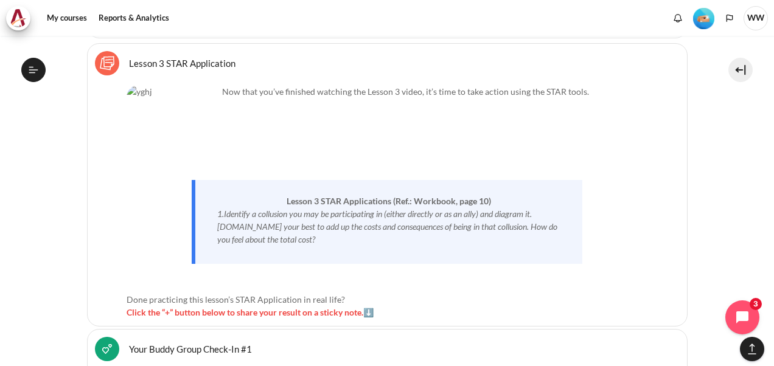
scroll to position [4415, 0]
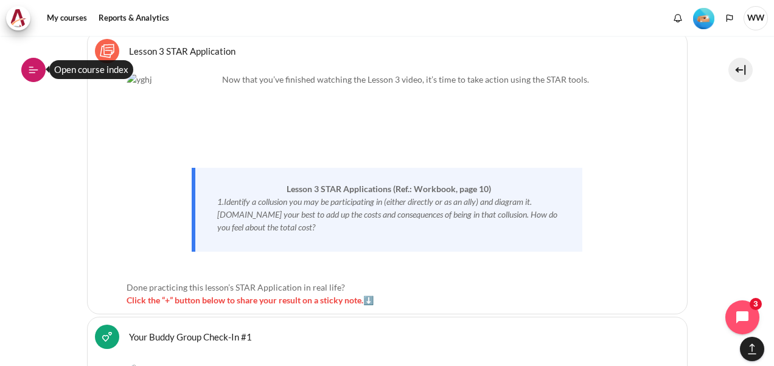
click at [34, 68] on icon at bounding box center [33, 70] width 11 height 11
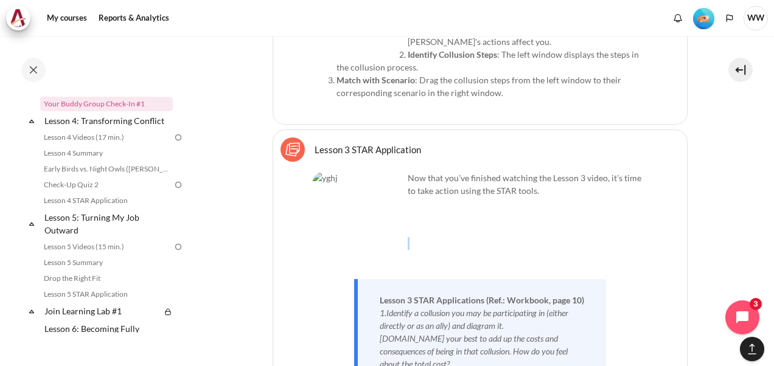
drag, startPoint x: 200, startPoint y: 208, endPoint x: 229, endPoint y: 170, distance: 47.7
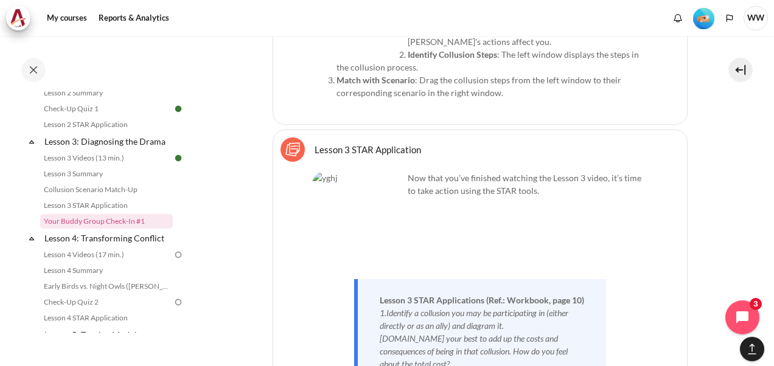
scroll to position [324, 0]
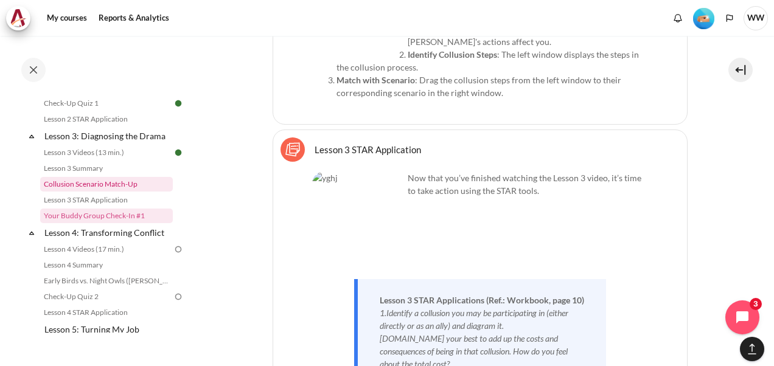
click at [96, 192] on link "Collusion Scenario Match-Up" at bounding box center [106, 184] width 133 height 15
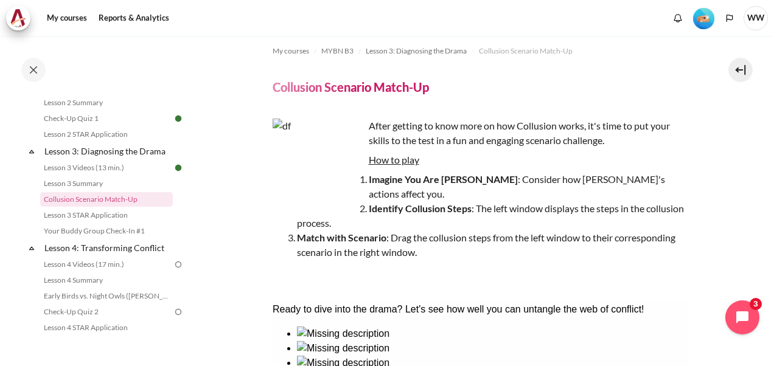
scroll to position [9, 0]
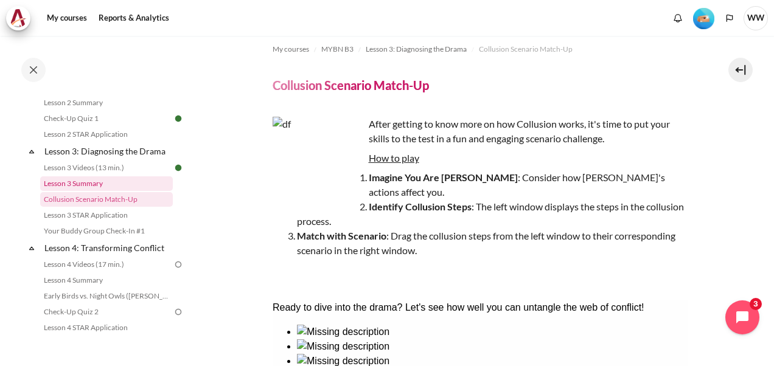
click at [91, 191] on link "Lesson 3 Summary" at bounding box center [106, 183] width 133 height 15
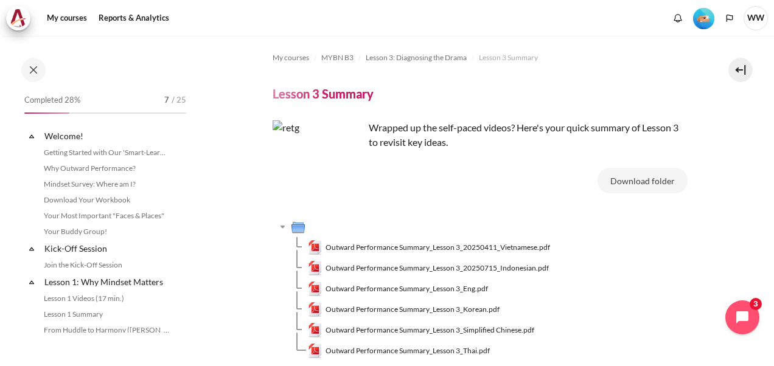
scroll to position [293, 0]
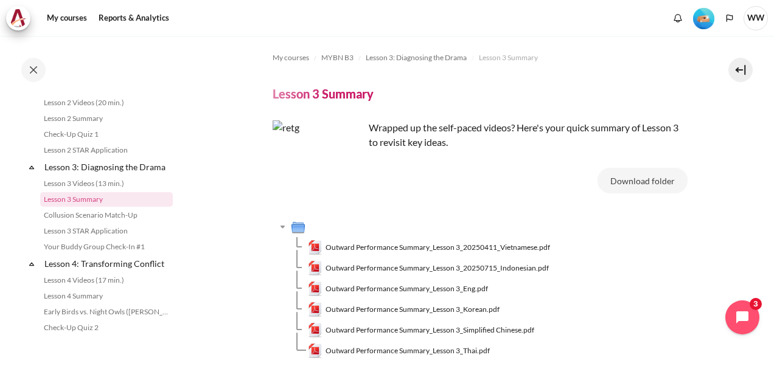
click at [403, 290] on span "Outward Performance Summary_Lesson 3_Eng.pdf" at bounding box center [407, 289] width 162 height 11
click at [114, 223] on link "Collusion Scenario Match-Up" at bounding box center [106, 215] width 133 height 15
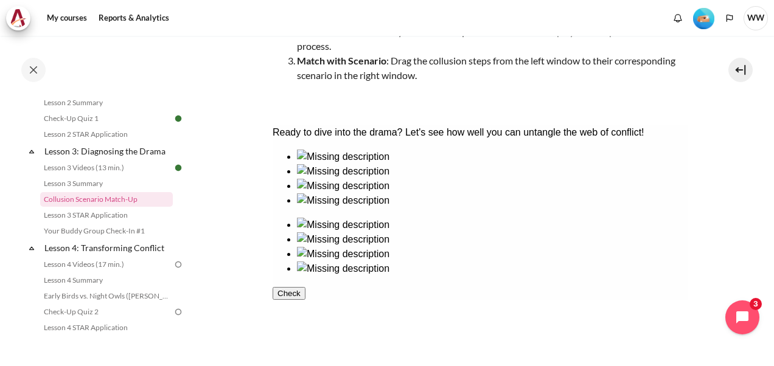
scroll to position [186, 0]
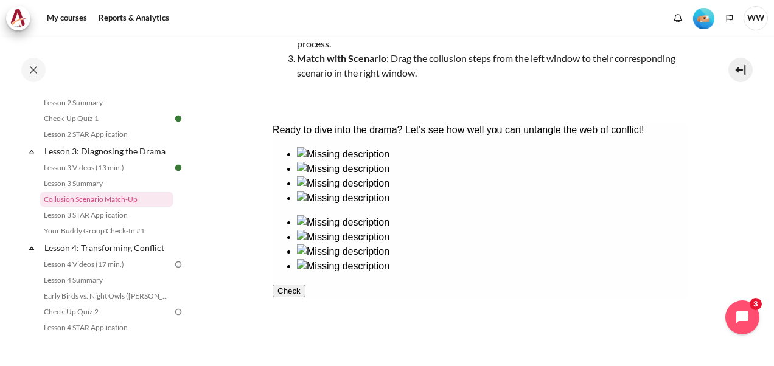
drag, startPoint x: 486, startPoint y: 335, endPoint x: 615, endPoint y: 310, distance: 131.4
click at [615, 274] on ul at bounding box center [479, 244] width 415 height 58
drag, startPoint x: 394, startPoint y: 217, endPoint x: 611, endPoint y: 309, distance: 235.6
drag, startPoint x: 400, startPoint y: 275, endPoint x: 514, endPoint y: 288, distance: 114.6
drag, startPoint x: 312, startPoint y: 321, endPoint x: 615, endPoint y: 235, distance: 315.7
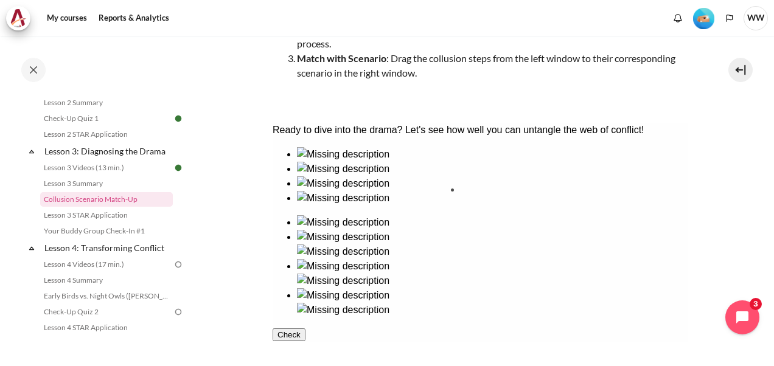
drag, startPoint x: 349, startPoint y: 223, endPoint x: 527, endPoint y: 226, distance: 178.3
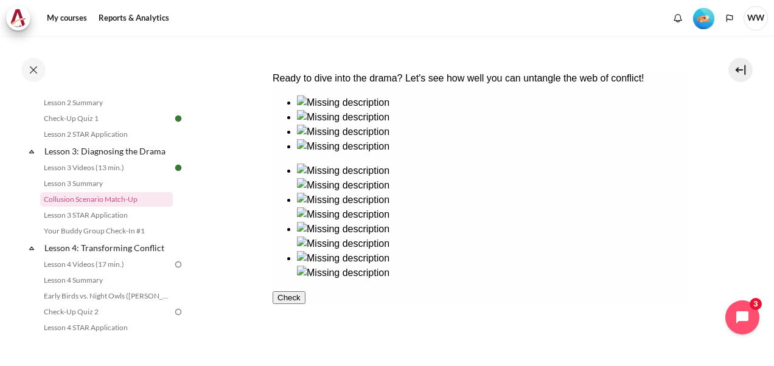
scroll to position [240, 0]
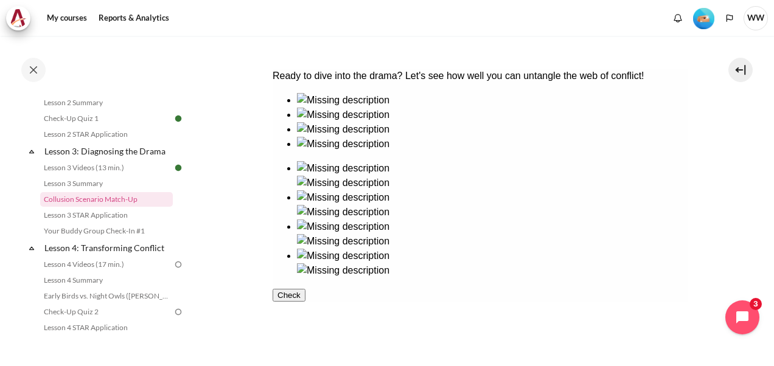
click at [305, 302] on button "Check" at bounding box center [288, 295] width 33 height 13
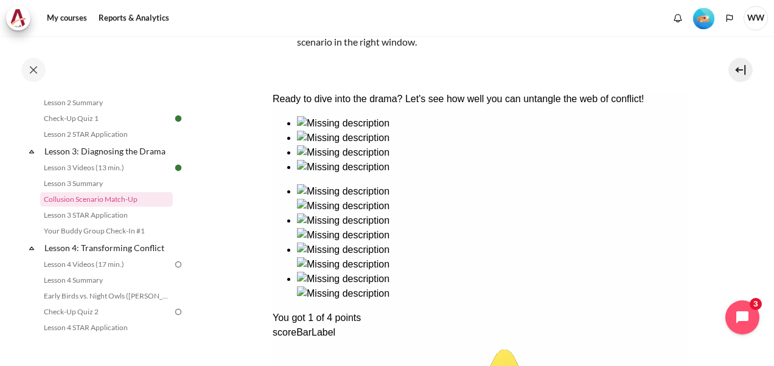
scroll to position [220, 0]
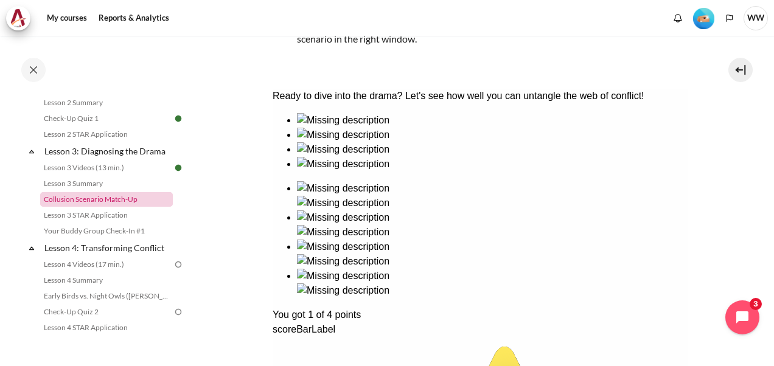
click at [103, 207] on link "Collusion Scenario Match-Up" at bounding box center [106, 199] width 133 height 15
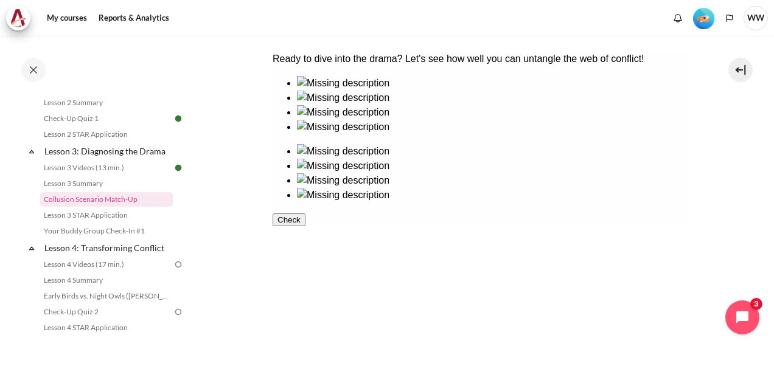
scroll to position [263, 0]
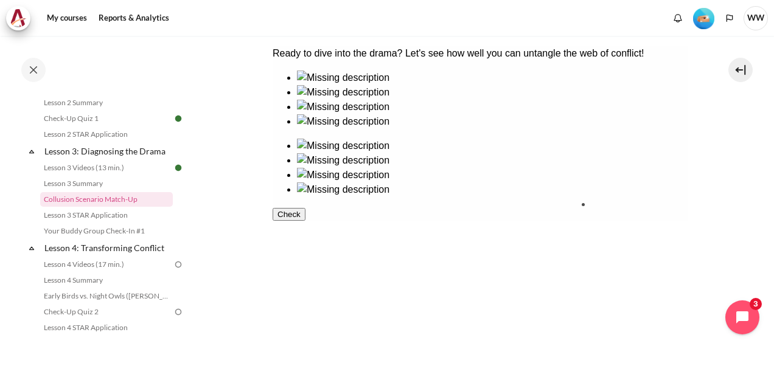
drag, startPoint x: 325, startPoint y: 201, endPoint x: 634, endPoint y: 214, distance: 309.4
drag, startPoint x: 403, startPoint y: 249, endPoint x: 554, endPoint y: 166, distance: 173.2
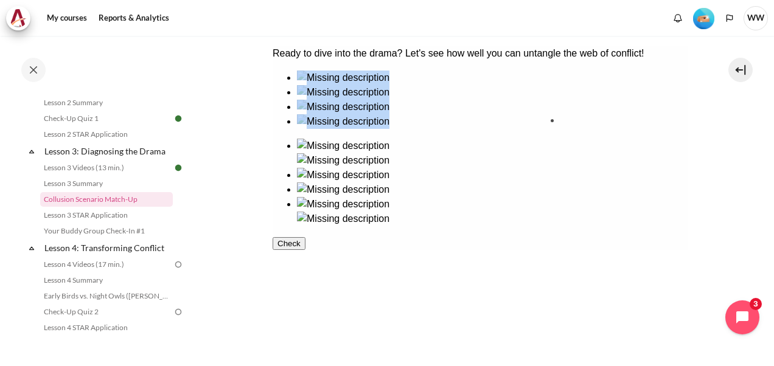
drag, startPoint x: 421, startPoint y: 142, endPoint x: 618, endPoint y: 152, distance: 197.4
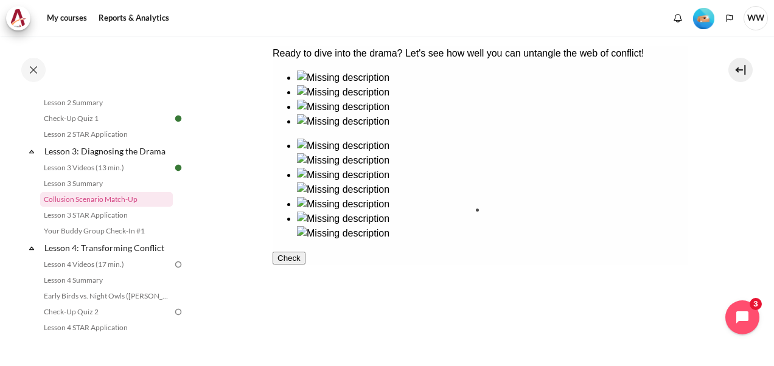
drag, startPoint x: 320, startPoint y: 154, endPoint x: 525, endPoint y: 255, distance: 228.1
click at [305, 279] on button "Check" at bounding box center [288, 273] width 33 height 13
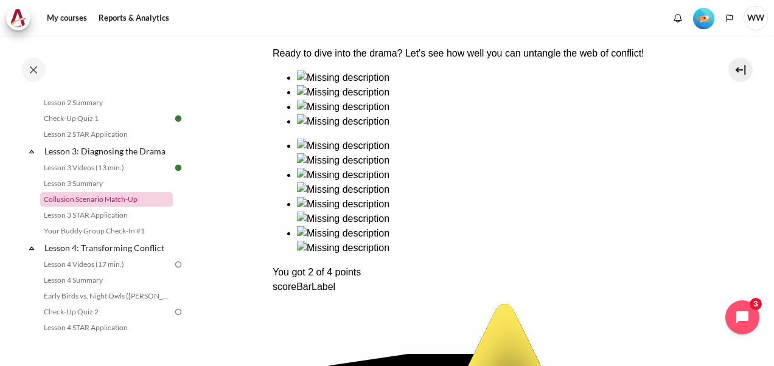
click at [116, 207] on link "Collusion Scenario Match-Up" at bounding box center [106, 199] width 133 height 15
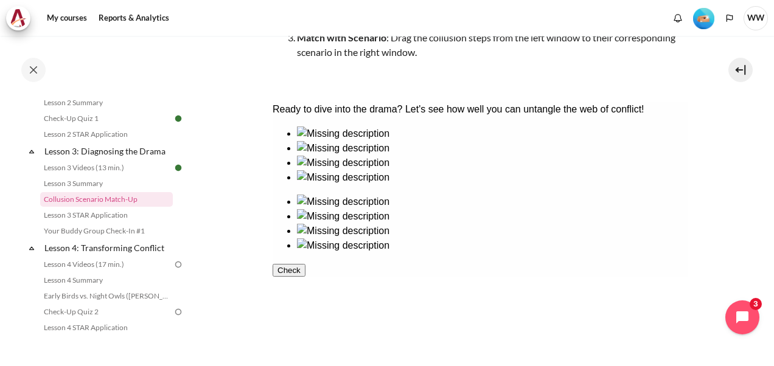
scroll to position [210, 0]
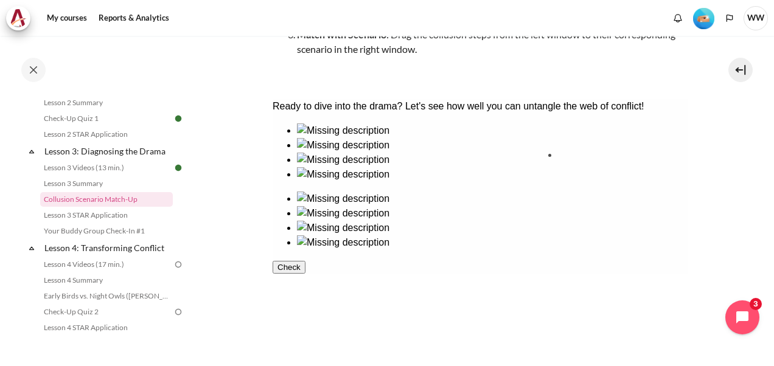
drag, startPoint x: 421, startPoint y: 209, endPoint x: 615, endPoint y: 201, distance: 194.3
drag, startPoint x: 333, startPoint y: 253, endPoint x: 623, endPoint y: 256, distance: 289.7
drag, startPoint x: 387, startPoint y: 289, endPoint x: 486, endPoint y: 197, distance: 134.8
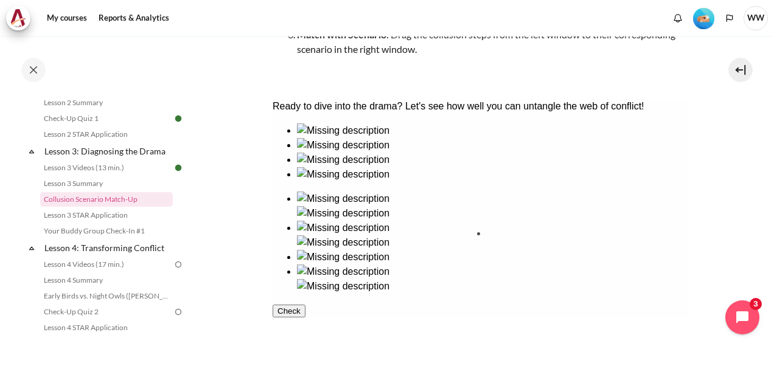
drag, startPoint x: 337, startPoint y: 210, endPoint x: 544, endPoint y: 289, distance: 222.1
click at [305, 332] on button "Check" at bounding box center [288, 325] width 33 height 13
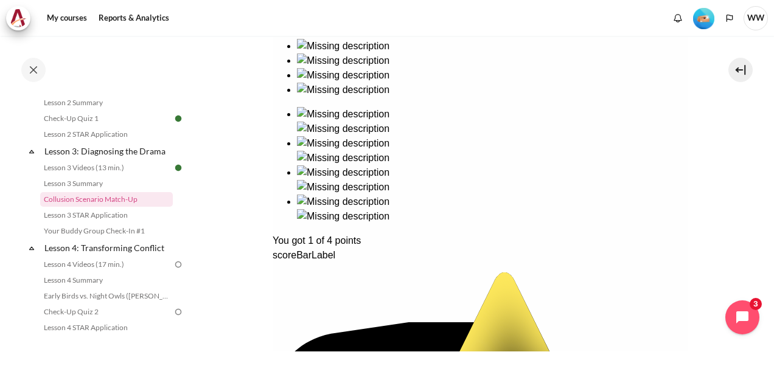
scroll to position [293, 0]
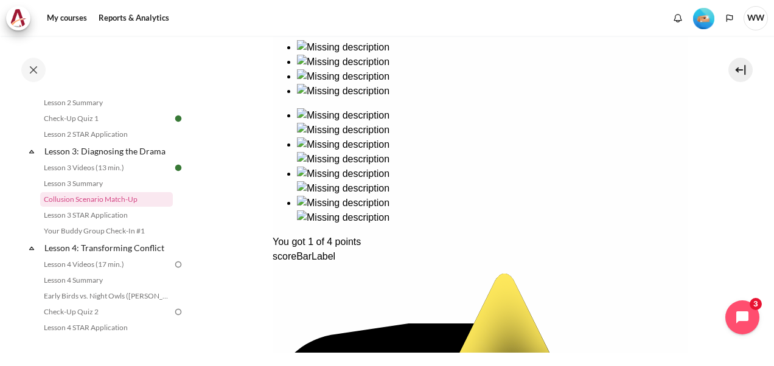
click at [82, 207] on link "Collusion Scenario Match-Up" at bounding box center [106, 199] width 133 height 15
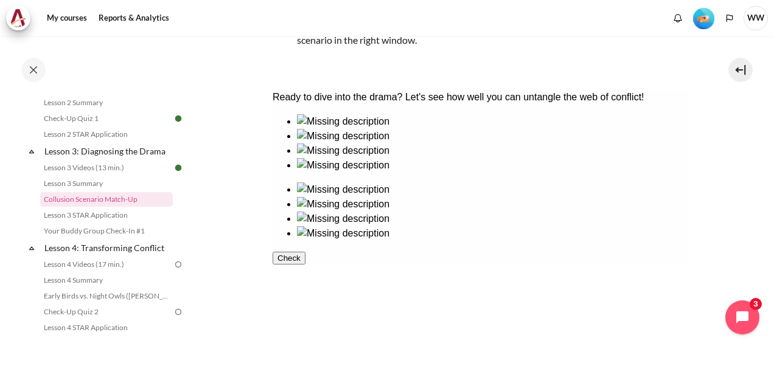
scroll to position [222, 0]
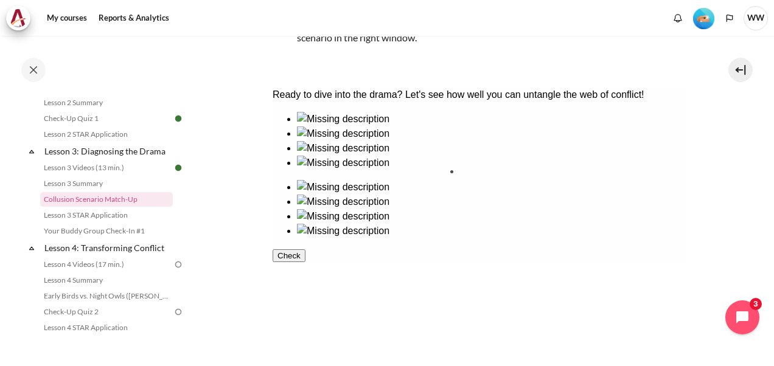
drag, startPoint x: 409, startPoint y: 271, endPoint x: 507, endPoint y: 209, distance: 116.0
drag, startPoint x: 327, startPoint y: 190, endPoint x: 626, endPoint y: 183, distance: 298.2
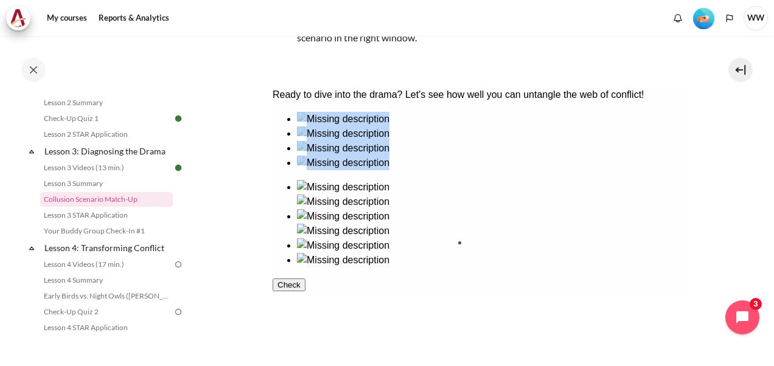
drag, startPoint x: 333, startPoint y: 258, endPoint x: 523, endPoint y: 267, distance: 190.0
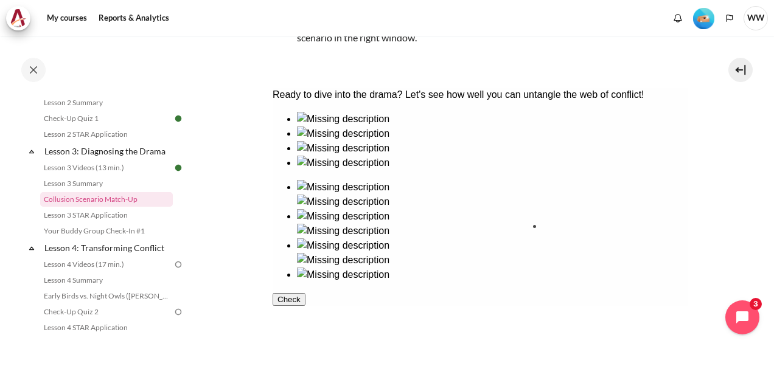
drag, startPoint x: 388, startPoint y: 178, endPoint x: 567, endPoint y: 255, distance: 194.9
click at [305, 321] on button "Check" at bounding box center [288, 314] width 33 height 13
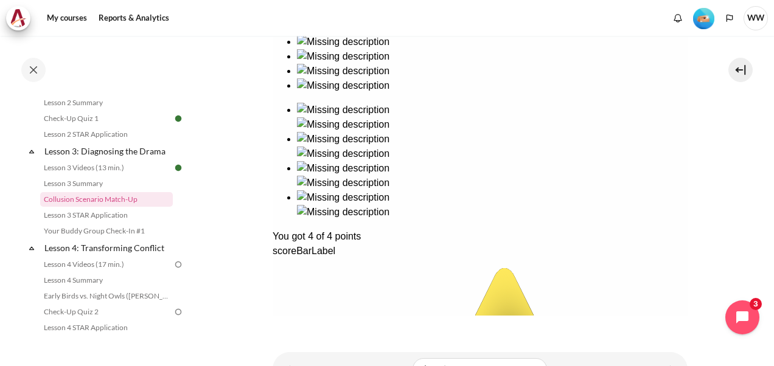
scroll to position [338, 0]
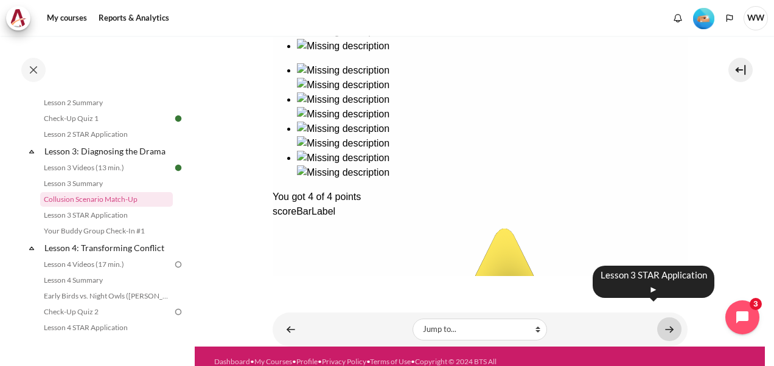
click at [659, 318] on link "Content" at bounding box center [669, 330] width 24 height 24
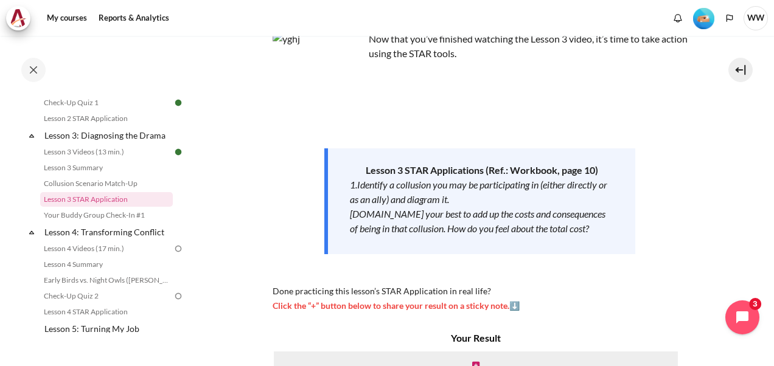
scroll to position [88, 0]
click at [757, 148] on section "My courses MYBN B3 Lesson 3: Diagnosing the Drama Lesson 3 STAR Application Les…" at bounding box center [480, 245] width 570 height 595
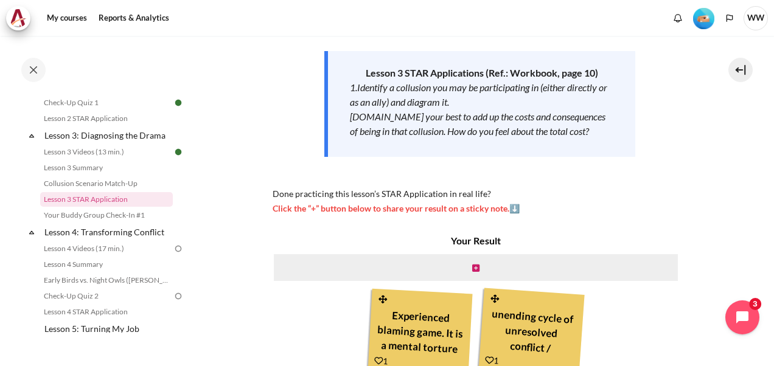
scroll to position [198, 0]
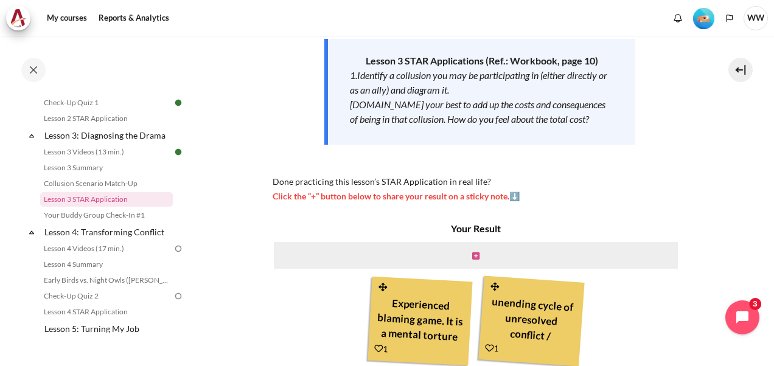
click at [475, 257] on icon "Content" at bounding box center [475, 256] width 7 height 9
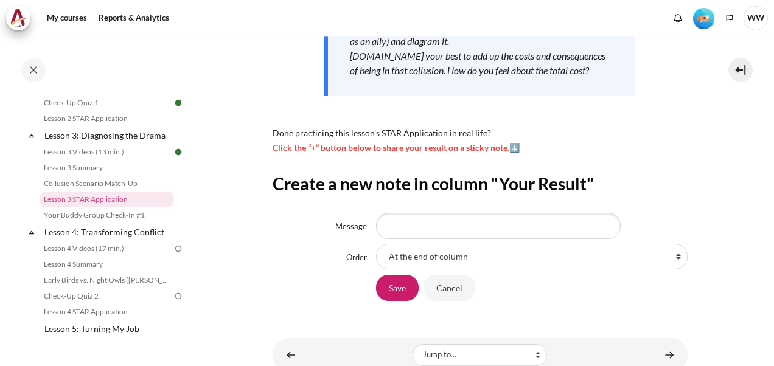
scroll to position [262, 0]
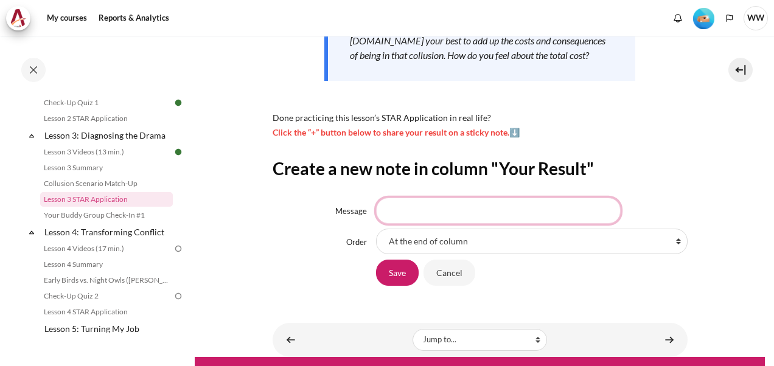
click at [487, 203] on input "Message" at bounding box center [498, 211] width 245 height 26
type input "n"
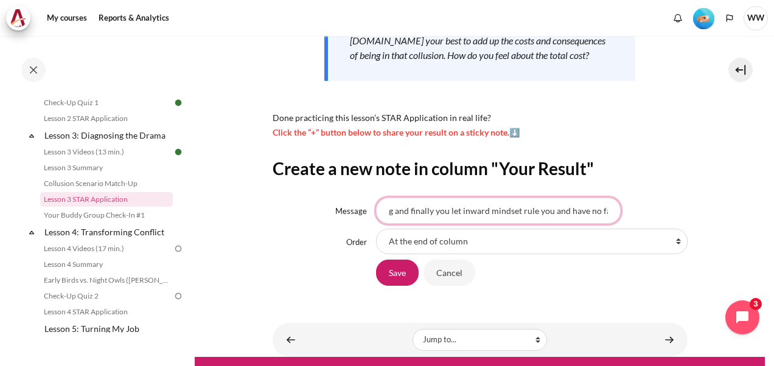
scroll to position [0, 148]
type input "Never ending argument, solved nothing and finally you let inward mindset rule y…"
click at [394, 268] on input "Save" at bounding box center [397, 273] width 43 height 26
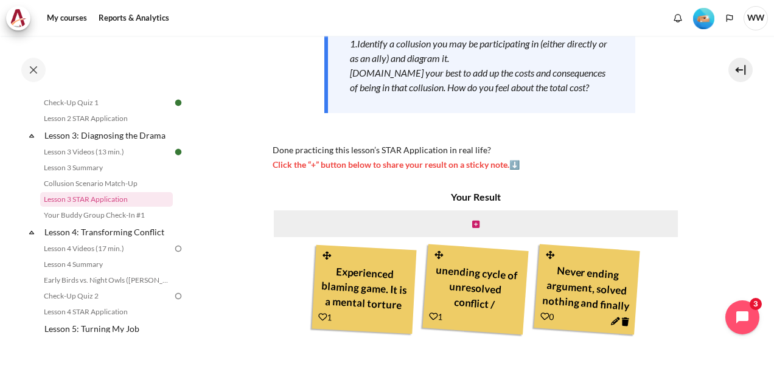
scroll to position [232, 0]
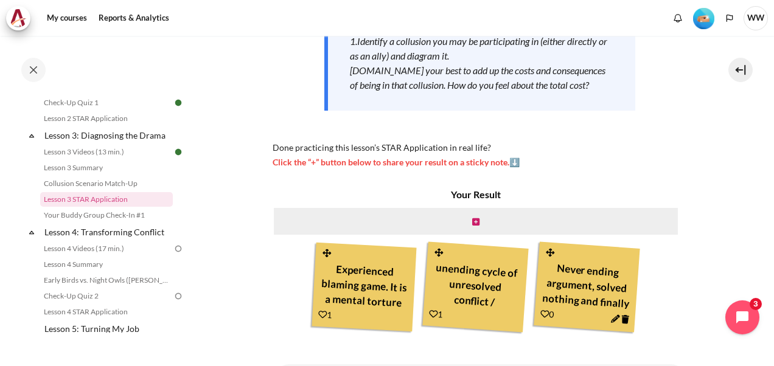
click at [429, 312] on icon "Content" at bounding box center [433, 314] width 9 height 9
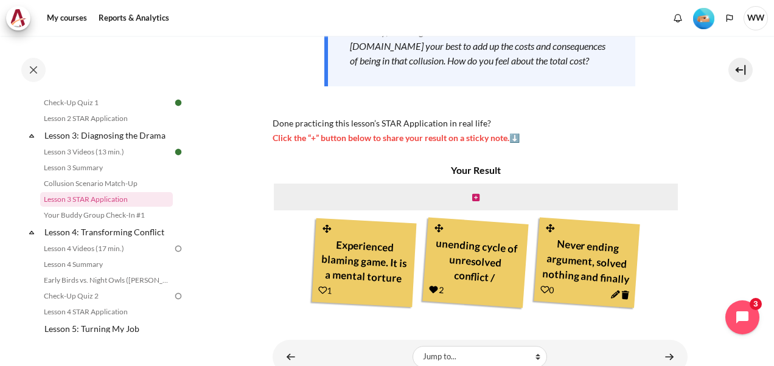
scroll to position [262, 0]
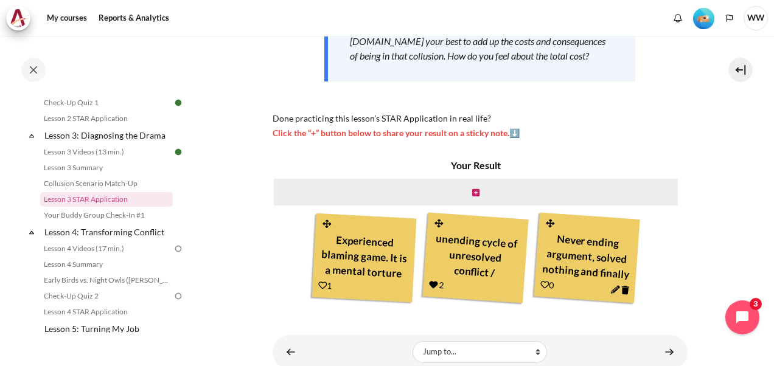
click at [320, 283] on icon "Content" at bounding box center [322, 285] width 9 height 9
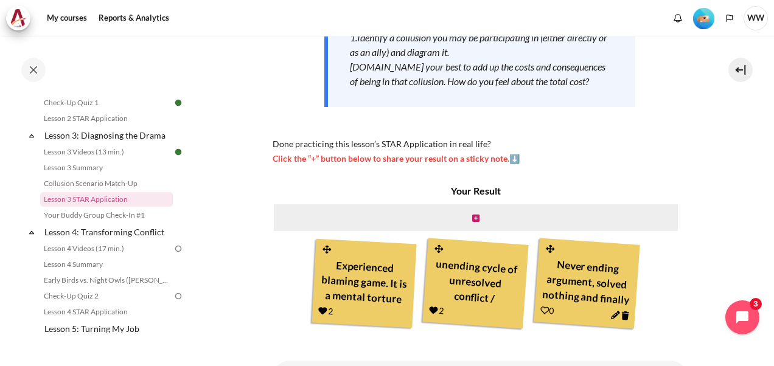
scroll to position [238, 0]
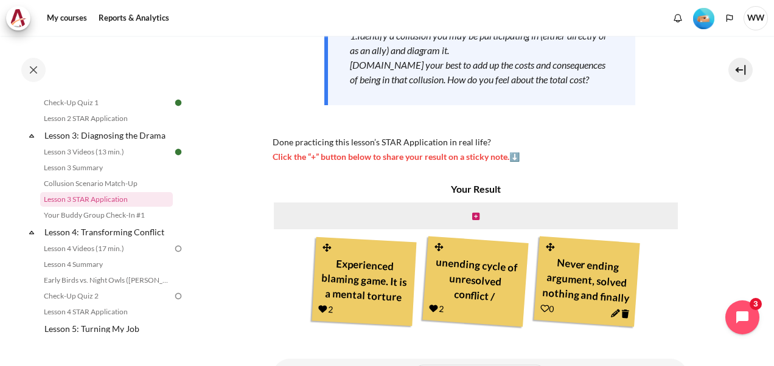
click at [542, 309] on icon "Content" at bounding box center [544, 308] width 9 height 9
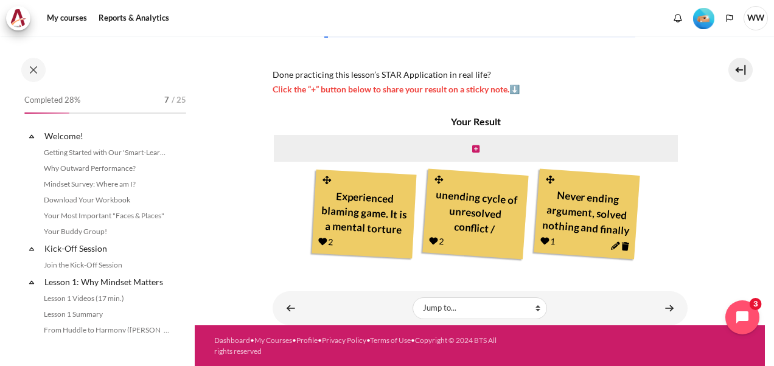
scroll to position [324, 0]
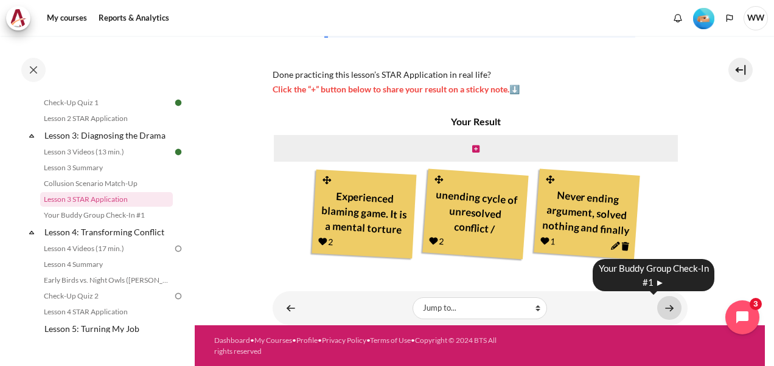
click at [657, 307] on link "Content" at bounding box center [669, 308] width 24 height 24
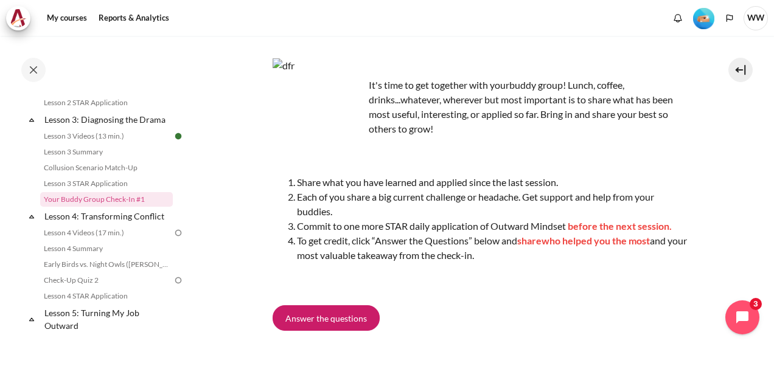
scroll to position [76, 0]
click at [324, 319] on span "Answer the questions" at bounding box center [326, 319] width 82 height 13
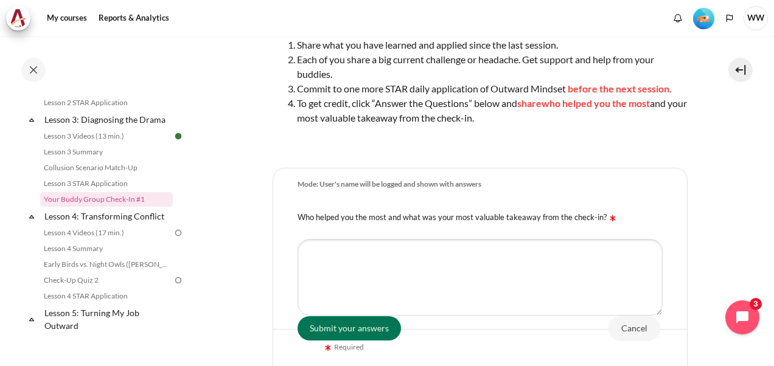
scroll to position [201, 0]
